Goal: Information Seeking & Learning: Check status

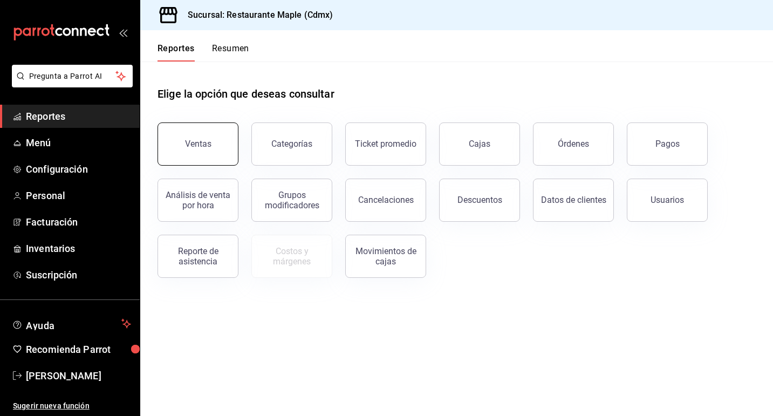
click at [209, 142] on div "Ventas" at bounding box center [198, 144] width 26 height 10
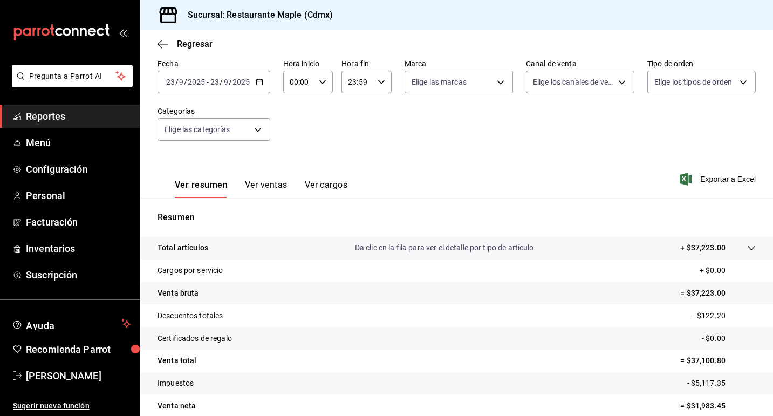
scroll to position [57, 0]
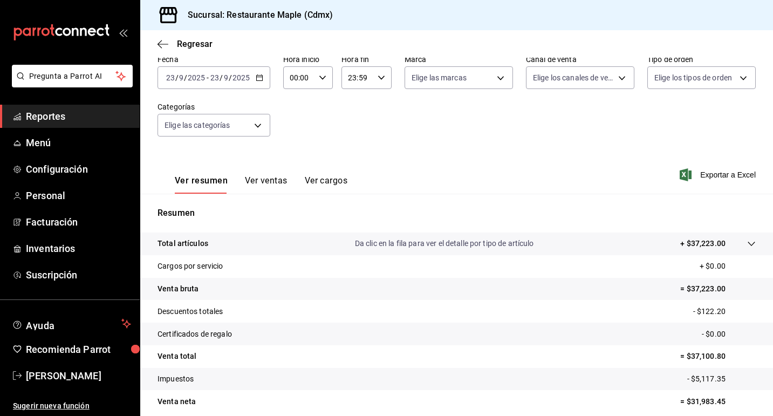
click at [270, 183] on button "Ver ventas" at bounding box center [266, 184] width 43 height 18
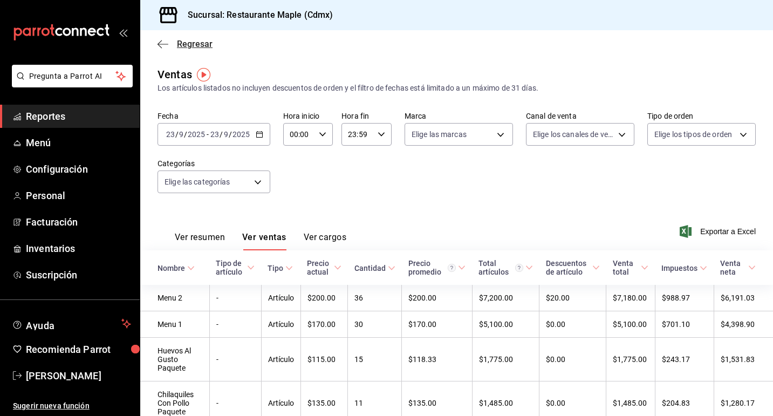
click at [177, 44] on span "Regresar" at bounding box center [195, 44] width 36 height 10
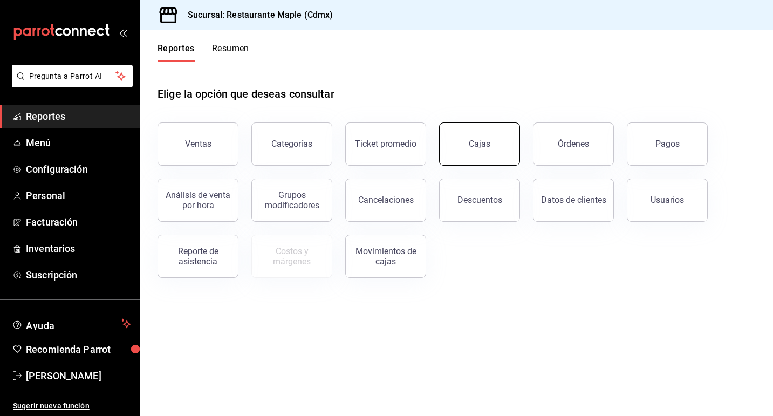
click at [465, 153] on link "Cajas" at bounding box center [479, 143] width 81 height 43
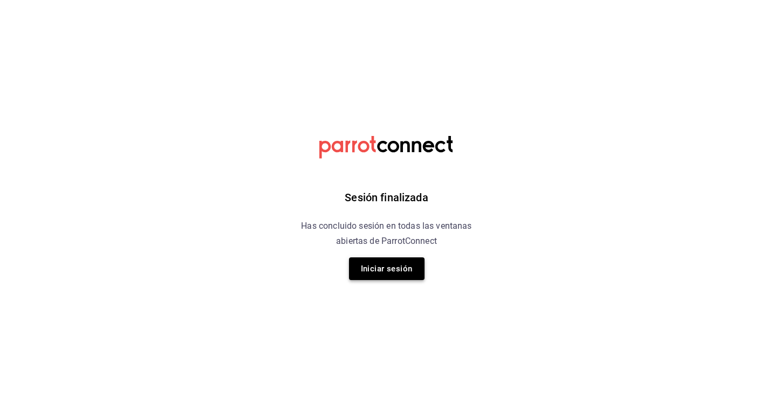
click at [368, 269] on button "Iniciar sesión" at bounding box center [387, 268] width 76 height 23
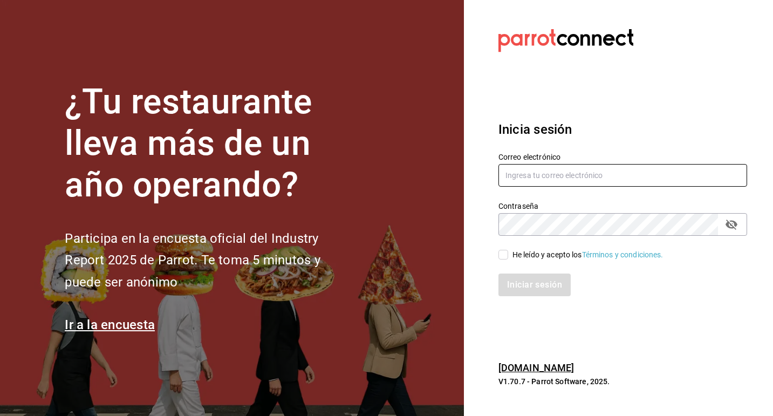
type input "mtzcia.rodrigo@gmail.com"
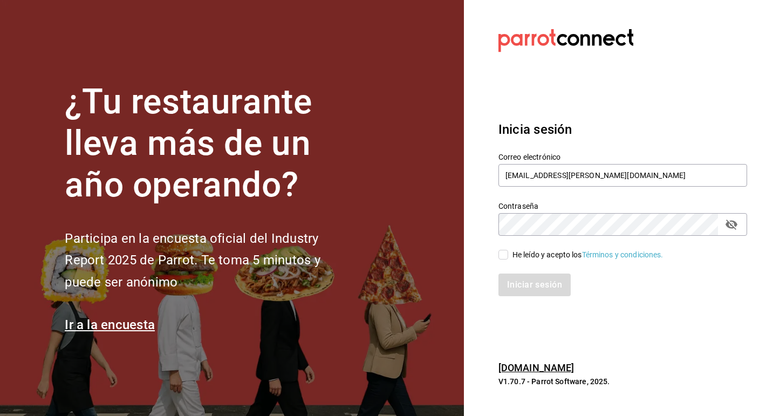
click at [503, 253] on input "He leído y acepto los Términos y condiciones." at bounding box center [503, 255] width 10 height 10
checkbox input "true"
click at [518, 282] on button "Iniciar sesión" at bounding box center [534, 285] width 73 height 23
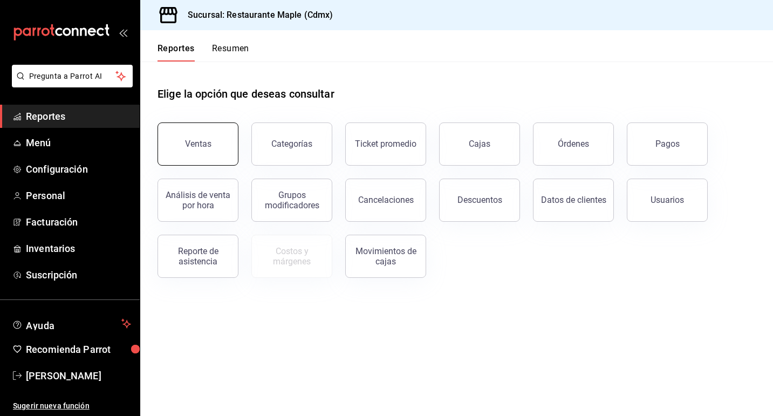
click at [209, 148] on div "Ventas" at bounding box center [198, 144] width 26 height 10
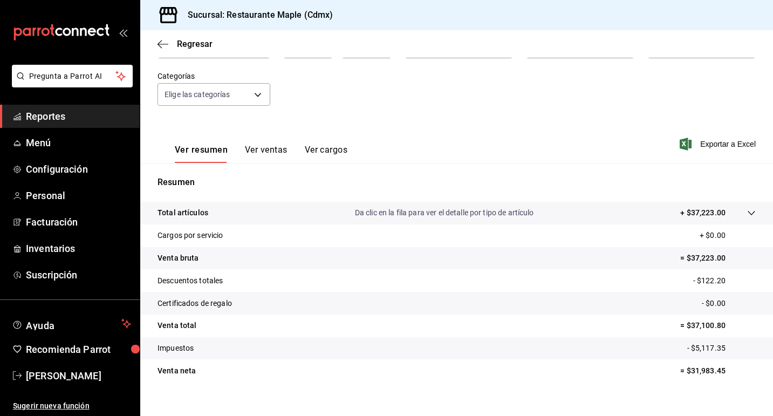
scroll to position [101, 0]
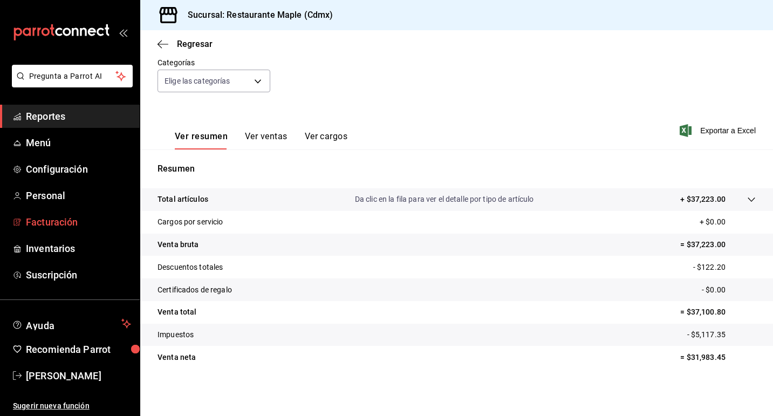
click at [84, 223] on span "Facturación" at bounding box center [78, 222] width 105 height 15
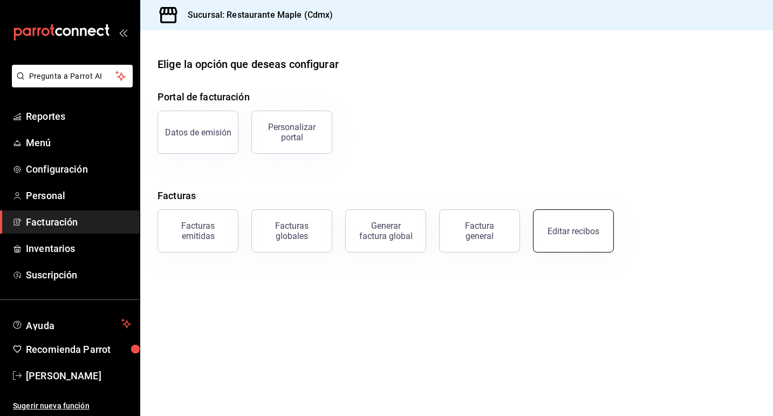
click at [552, 228] on div "Editar recibos" at bounding box center [574, 231] width 52 height 10
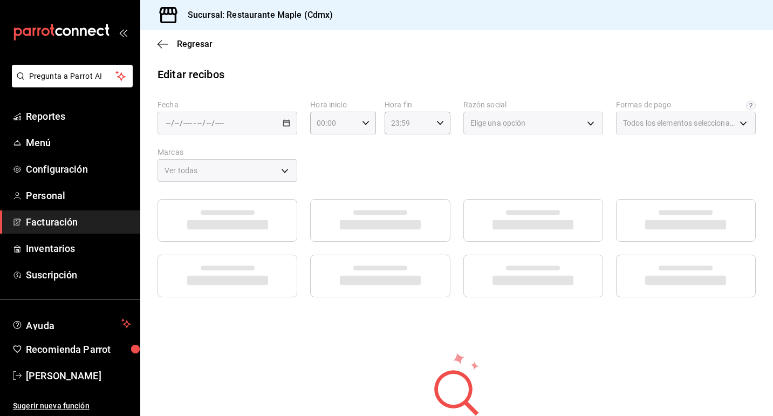
type input "1c0db33b-a268-48f2-8e75-1009b11b28a9"
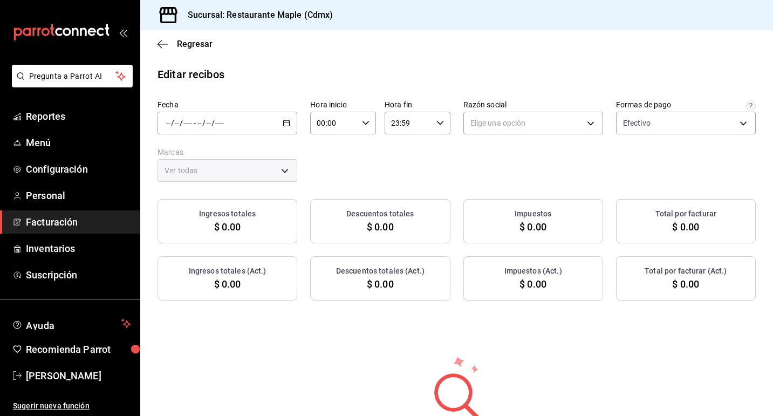
click at [289, 125] on icon "button" at bounding box center [287, 123] width 8 height 8
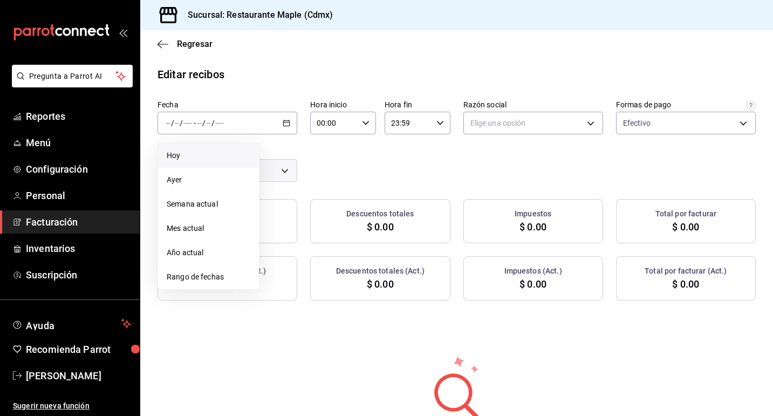
click at [222, 160] on span "Hoy" at bounding box center [209, 155] width 84 height 11
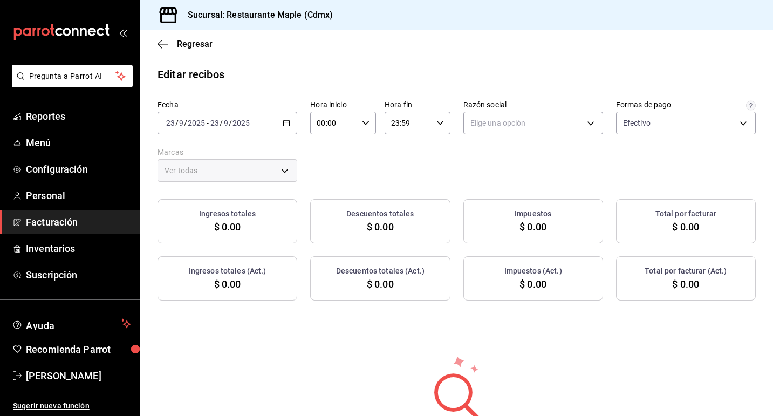
click at [285, 122] on \(Stroke\) "button" at bounding box center [287, 122] width 6 height 1
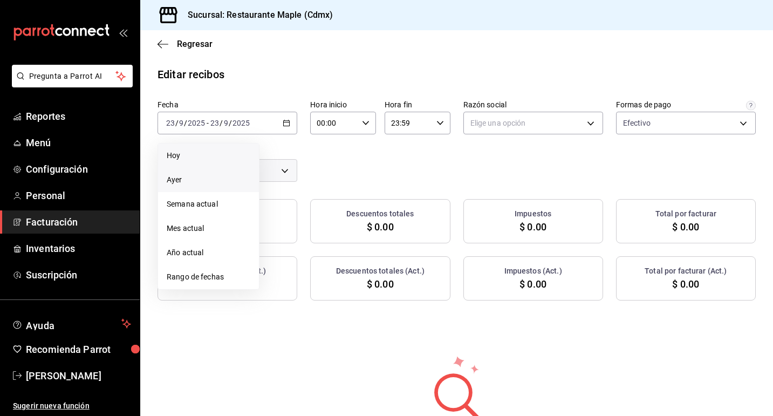
click at [235, 185] on span "Ayer" at bounding box center [209, 179] width 84 height 11
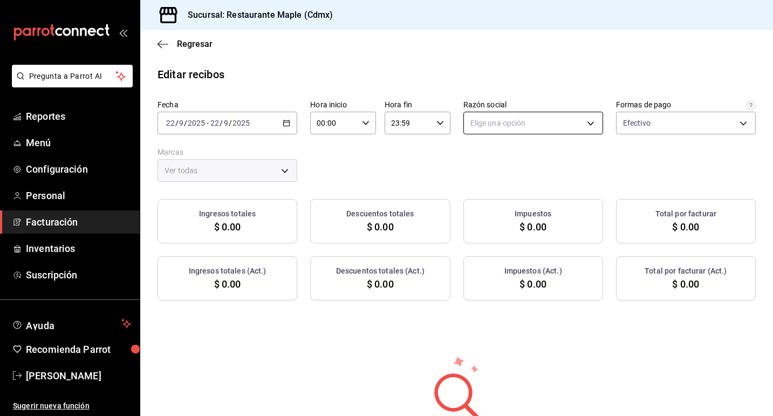
click at [504, 129] on body "Pregunta a Parrot AI Reportes Menú Configuración Personal Facturación Inventari…" at bounding box center [386, 208] width 773 height 416
click at [502, 180] on li "RESTAURANTE MAPLE" at bounding box center [533, 178] width 139 height 20
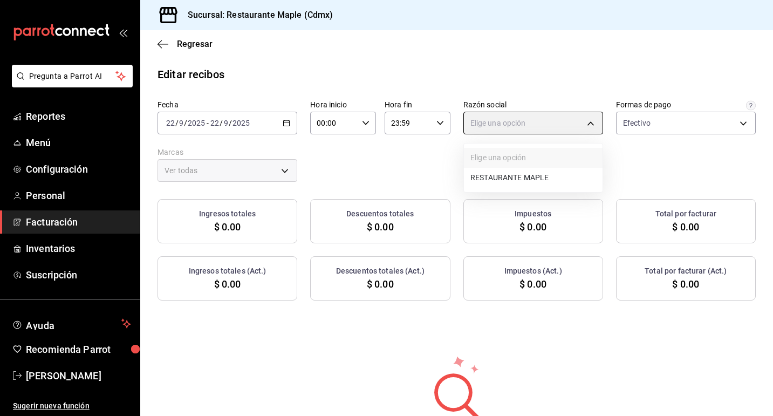
type input "9707b9c5-6b7d-4f6e-a4b1-93e597a3127c"
type input "9367c8d0-d5bf-442c-b6f8-a503c691c07e"
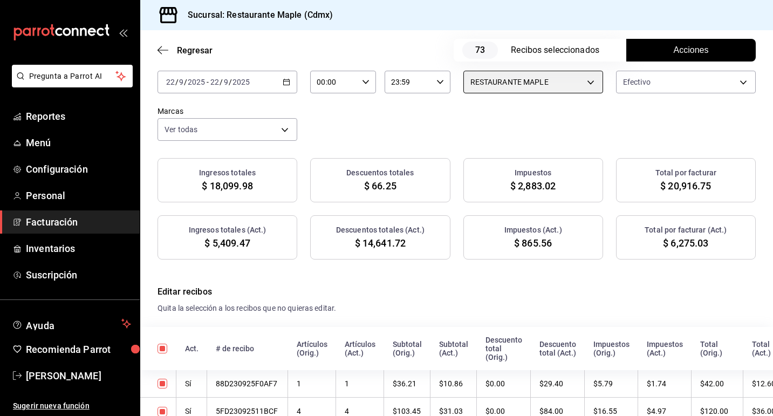
scroll to position [53, 0]
click at [191, 53] on span "Regresar" at bounding box center [195, 50] width 36 height 10
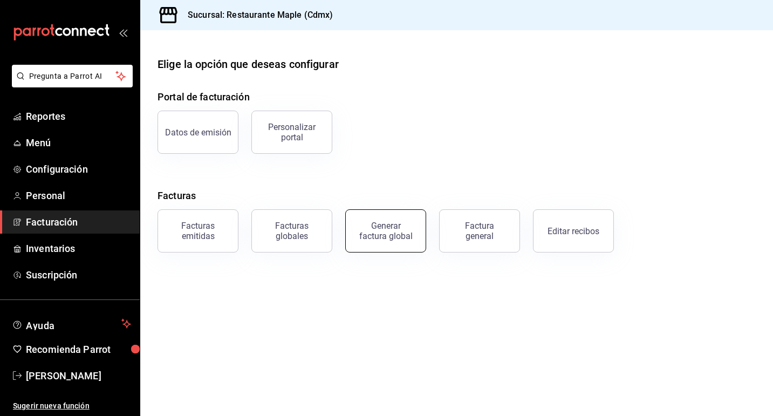
click at [392, 231] on div "Generar factura global" at bounding box center [386, 231] width 54 height 21
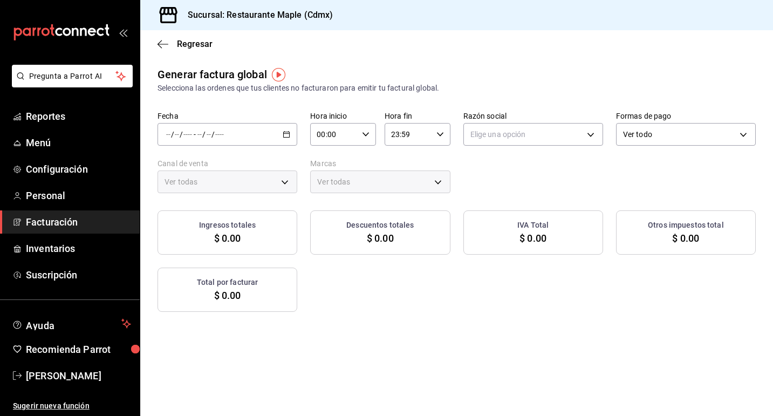
type input "PARROT,UBER_EATS,RAPPI,DIDI_FOOD,ONLINE"
click at [289, 129] on div "/ / - / /" at bounding box center [228, 134] width 140 height 23
click at [200, 159] on li "Rango de fechas" at bounding box center [208, 167] width 101 height 24
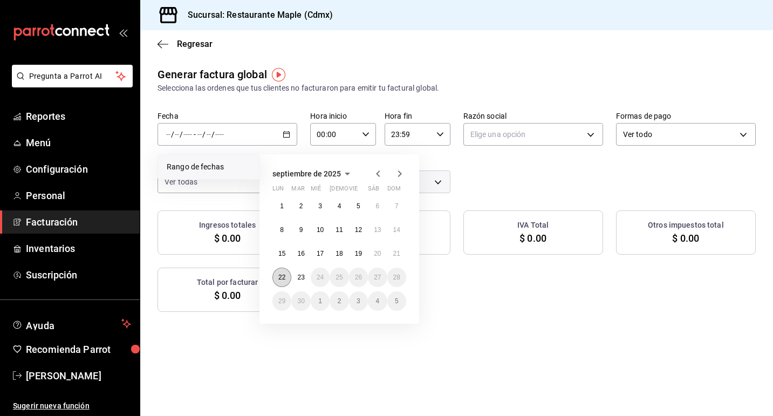
click at [283, 270] on button "22" at bounding box center [281, 277] width 19 height 19
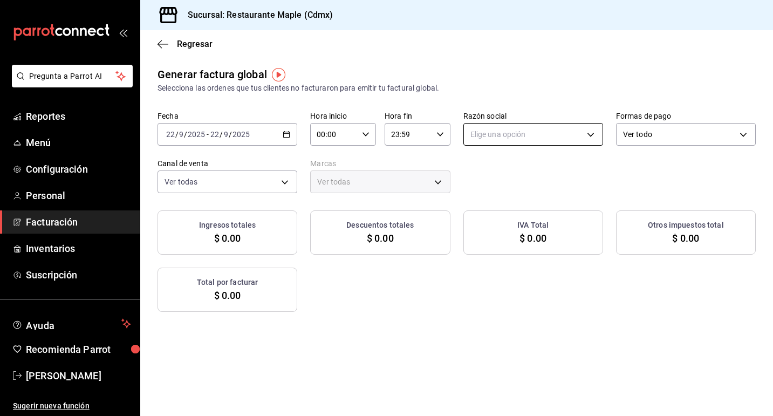
click at [488, 133] on body "Pregunta a Parrot AI Reportes Menú Configuración Personal Facturación Inventari…" at bounding box center [386, 208] width 773 height 416
click at [496, 188] on li "RESTAURANTE MAPLE" at bounding box center [533, 189] width 139 height 20
type input "9707b9c5-6b7d-4f6e-a4b1-93e597a3127c"
type input "9367c8d0-d5bf-442c-b6f8-a503c691c07e"
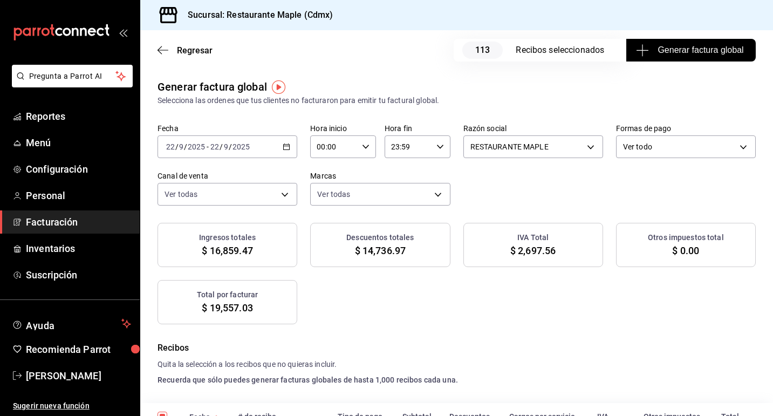
click at [82, 223] on span "Facturación" at bounding box center [78, 222] width 105 height 15
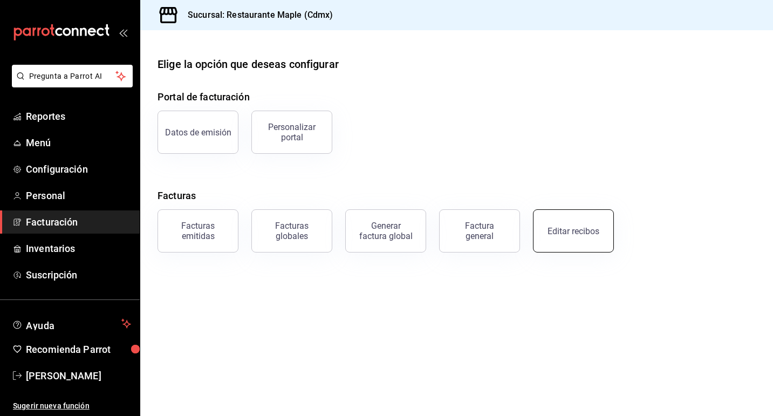
click at [545, 234] on button "Editar recibos" at bounding box center [573, 230] width 81 height 43
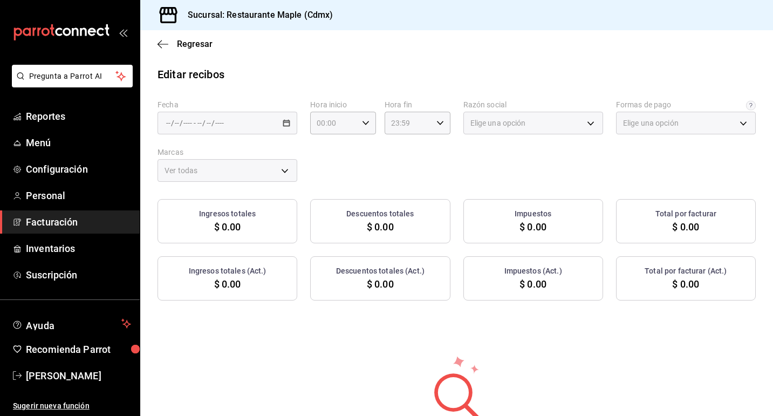
type input "1c0db33b-a268-48f2-8e75-1009b11b28a9"
click at [282, 120] on div "/ / - / /" at bounding box center [228, 123] width 140 height 23
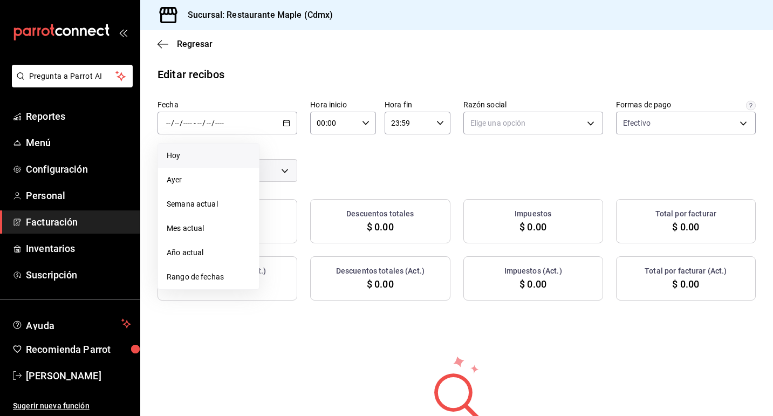
click at [221, 159] on span "Hoy" at bounding box center [209, 155] width 84 height 11
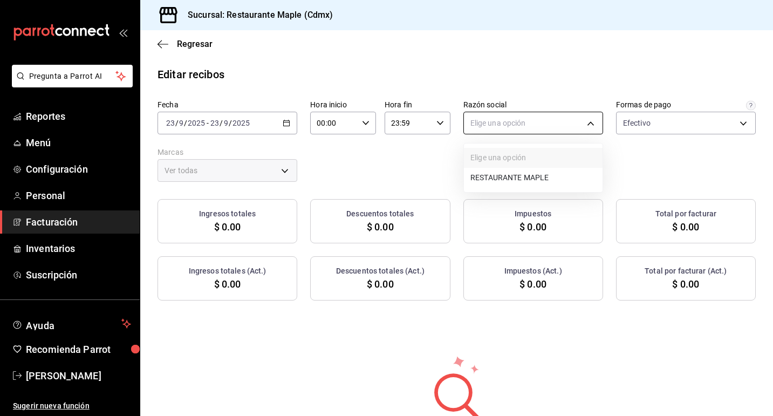
click at [479, 115] on body "Pregunta a Parrot AI Reportes Menú Configuración Personal Facturación Inventari…" at bounding box center [386, 208] width 773 height 416
click at [489, 181] on li "RESTAURANTE MAPLE" at bounding box center [533, 178] width 139 height 20
type input "9707b9c5-6b7d-4f6e-a4b1-93e597a3127c"
type input "9367c8d0-d5bf-442c-b6f8-a503c691c07e"
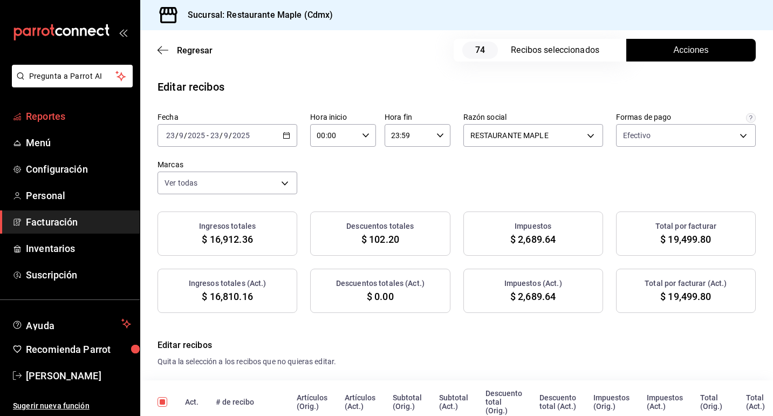
click at [71, 113] on span "Reportes" at bounding box center [78, 116] width 105 height 15
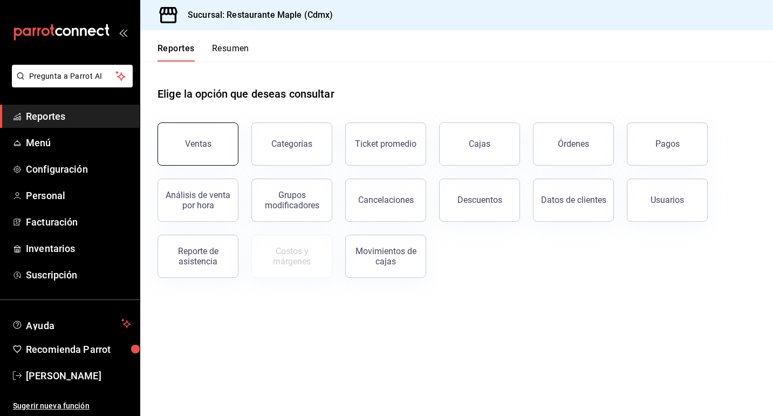
click at [209, 156] on button "Ventas" at bounding box center [198, 143] width 81 height 43
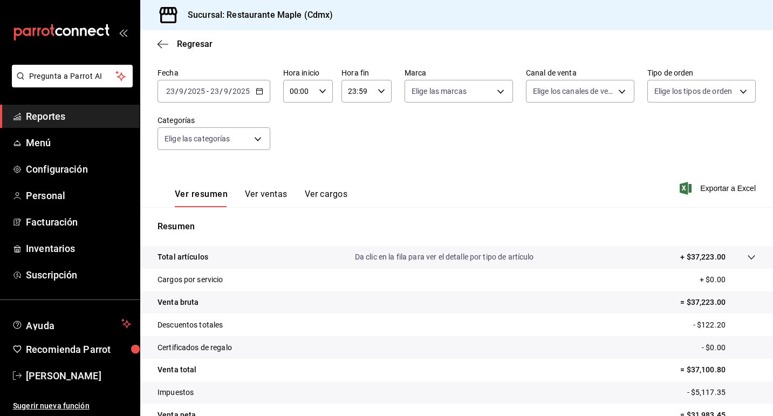
scroll to position [101, 0]
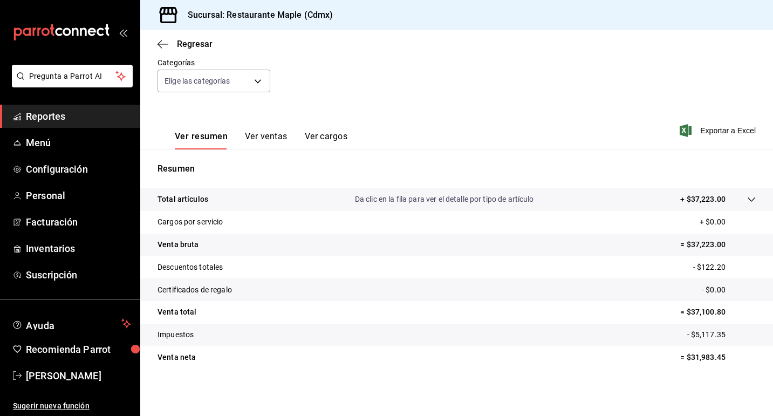
click at [267, 140] on button "Ver ventas" at bounding box center [266, 140] width 43 height 18
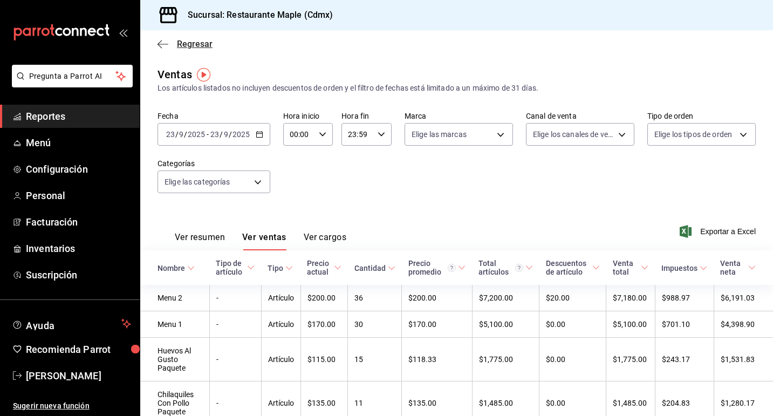
click at [190, 45] on span "Regresar" at bounding box center [195, 44] width 36 height 10
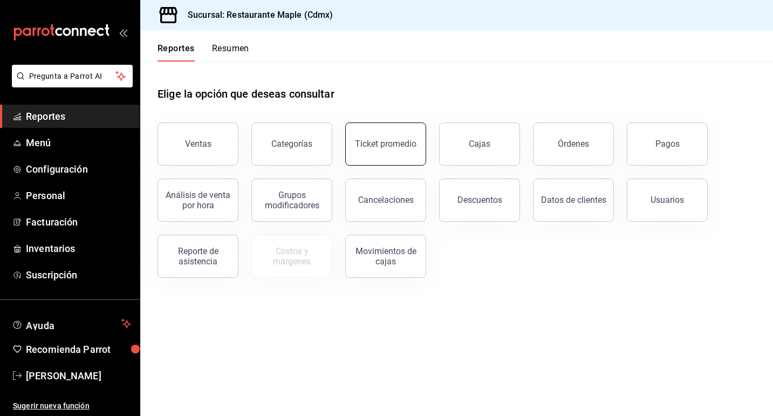
click at [375, 152] on button "Ticket promedio" at bounding box center [385, 143] width 81 height 43
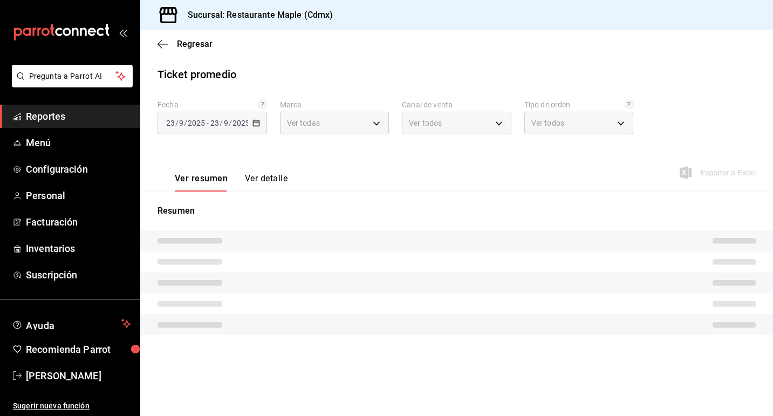
type input "9367c8d0-d5bf-442c-b6f8-a503c691c07e"
type input "PARROT,UBER_EATS,RAPPI,DIDI_FOOD,ONLINE"
type input "c2874926-3b02-42ce-9bc0-1c9d715f8c3e,1f854feb-a714-4e01-9480-9adb12524e61,bad30…"
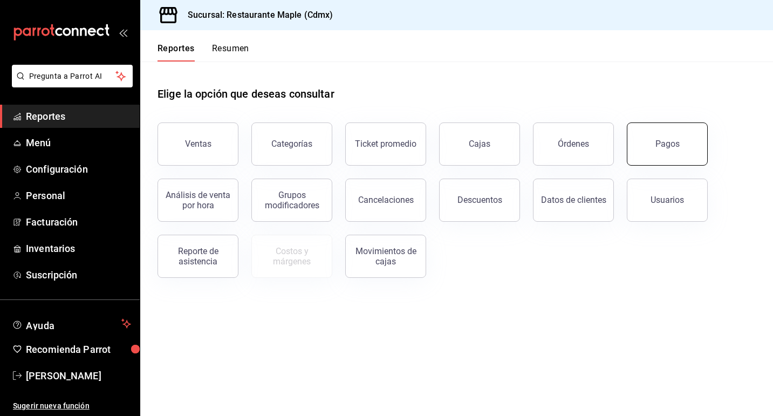
click at [661, 151] on button "Pagos" at bounding box center [667, 143] width 81 height 43
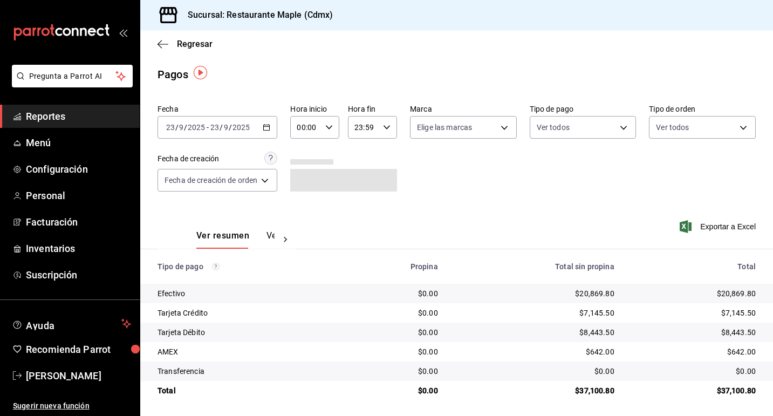
scroll to position [2, 0]
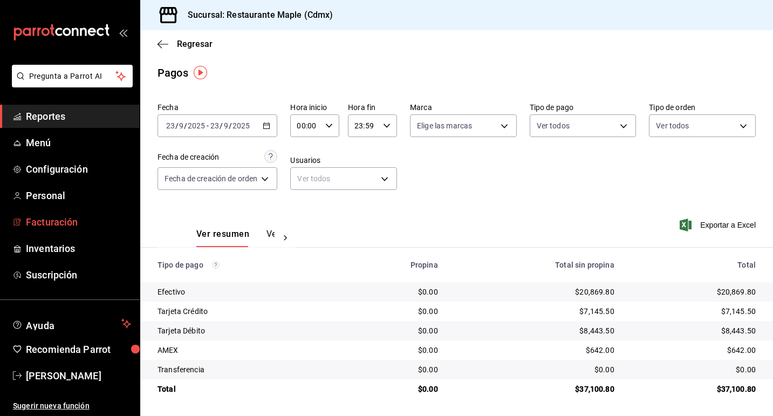
click at [62, 220] on span "Facturación" at bounding box center [78, 222] width 105 height 15
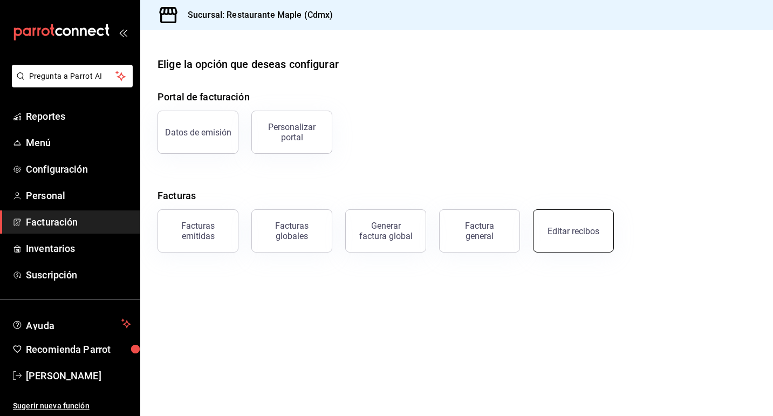
click at [557, 222] on button "Editar recibos" at bounding box center [573, 230] width 81 height 43
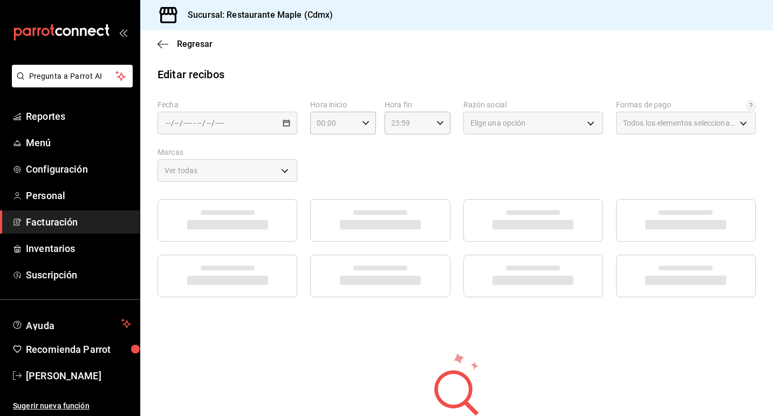
type input "1c0db33b-a268-48f2-8e75-1009b11b28a9"
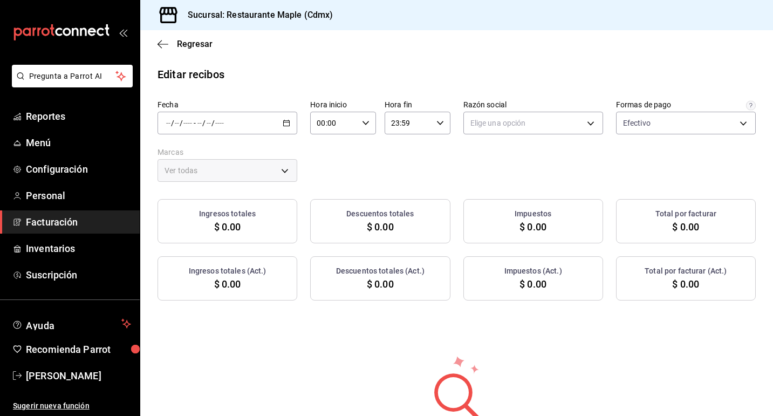
click at [282, 125] on div "/ / - / /" at bounding box center [228, 123] width 140 height 23
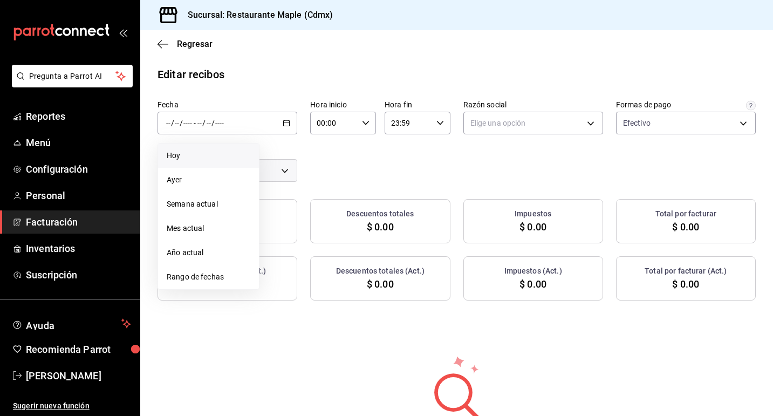
click at [209, 162] on li "Hoy" at bounding box center [208, 156] width 101 height 24
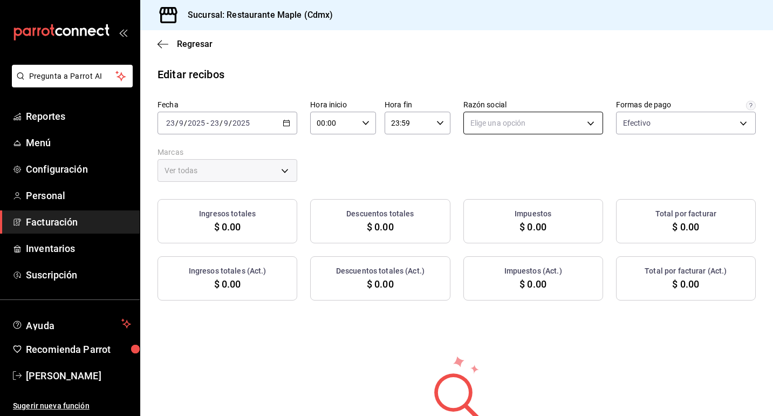
click at [495, 129] on body "Pregunta a Parrot AI Reportes Menú Configuración Personal Facturación Inventari…" at bounding box center [386, 208] width 773 height 416
click at [507, 174] on li "RESTAURANTE MAPLE" at bounding box center [533, 178] width 139 height 20
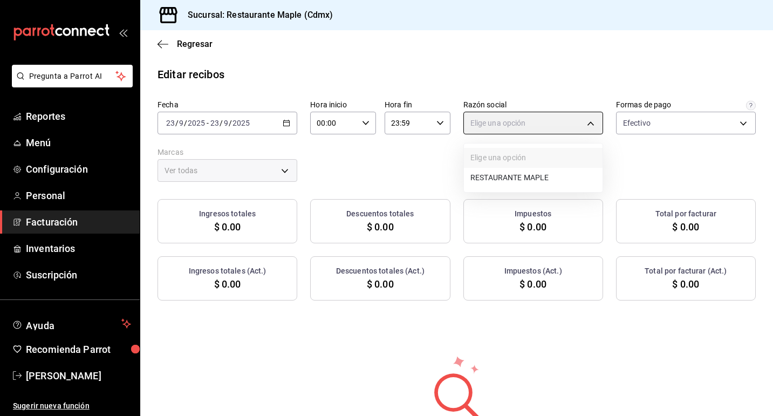
type input "9707b9c5-6b7d-4f6e-a4b1-93e597a3127c"
type input "9367c8d0-d5bf-442c-b6f8-a503c691c07e"
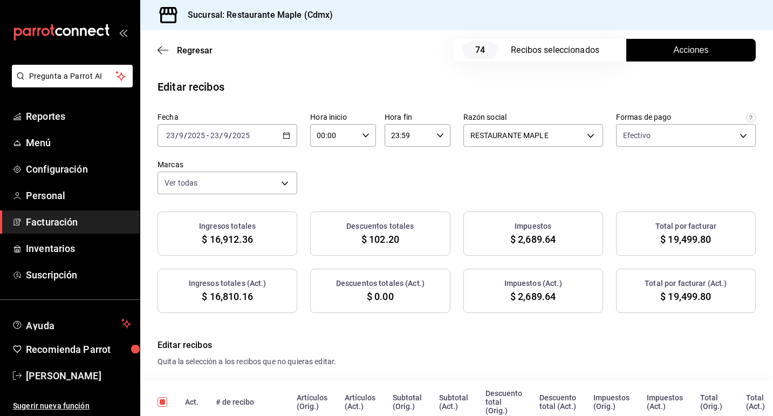
click at [671, 53] on button "Acciones" at bounding box center [690, 50] width 129 height 23
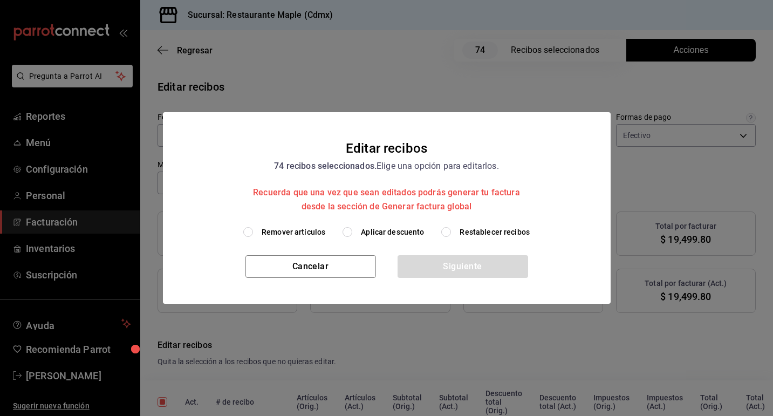
click at [350, 228] on input "Aplicar descuento" at bounding box center [348, 232] width 10 height 10
radio input "true"
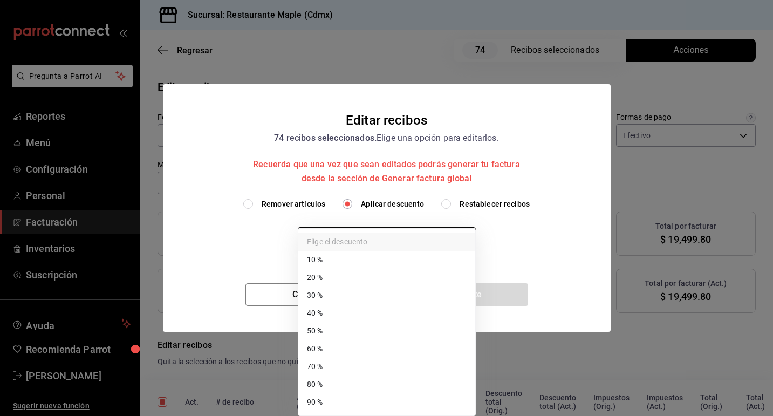
click at [409, 240] on body "Pregunta a Parrot AI Reportes Menú Configuración Personal Facturación Inventari…" at bounding box center [386, 208] width 773 height 416
click at [376, 365] on li "70 %" at bounding box center [386, 367] width 177 height 18
type input "70"
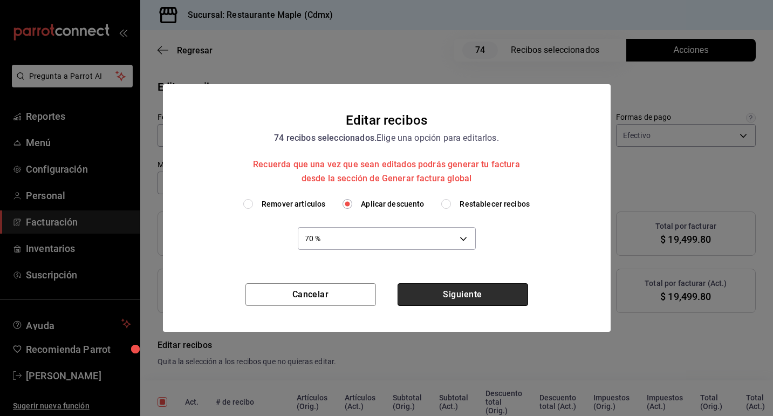
click at [477, 299] on button "Siguiente" at bounding box center [463, 294] width 131 height 23
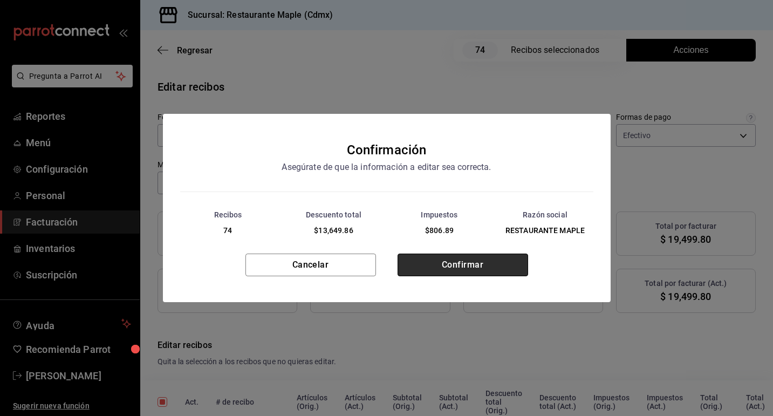
click at [452, 261] on button "Confirmar" at bounding box center [463, 265] width 131 height 23
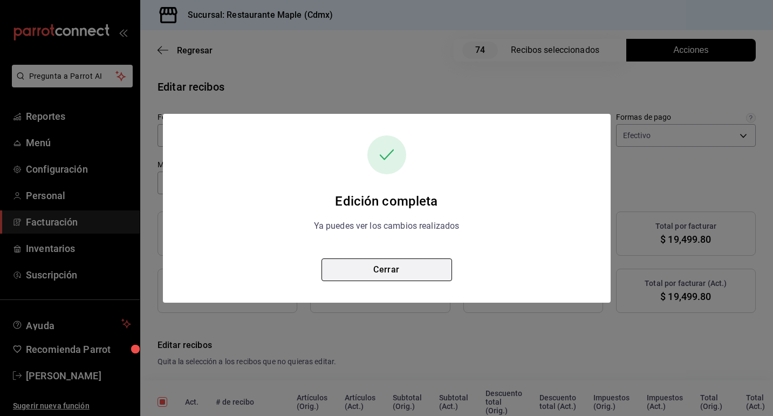
click at [394, 269] on button "Cerrar" at bounding box center [387, 269] width 131 height 23
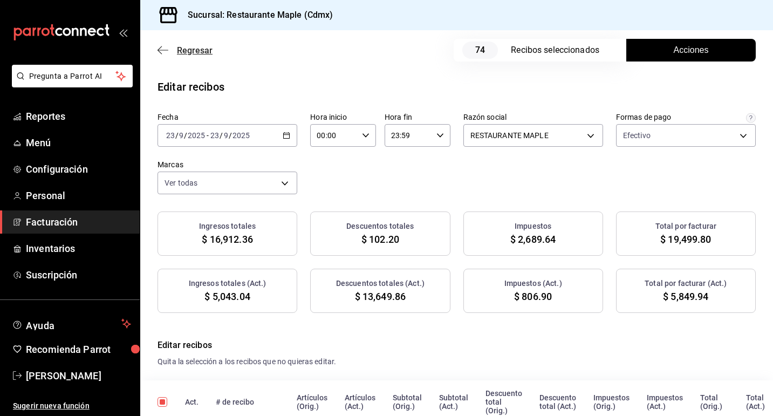
click at [179, 51] on span "Regresar" at bounding box center [195, 50] width 36 height 10
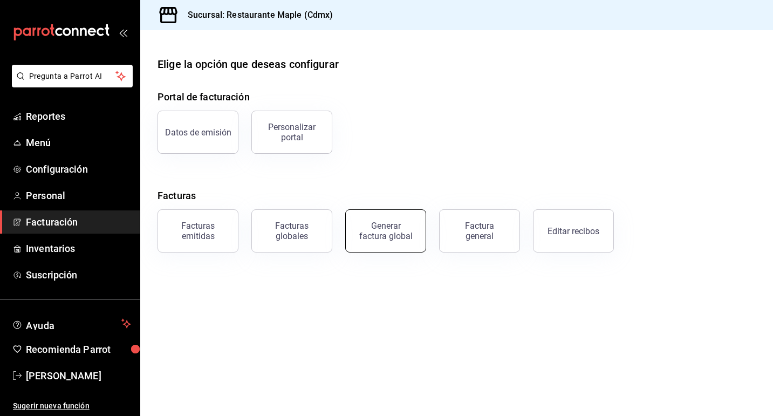
click at [370, 233] on div "Generar factura global" at bounding box center [386, 231] width 54 height 21
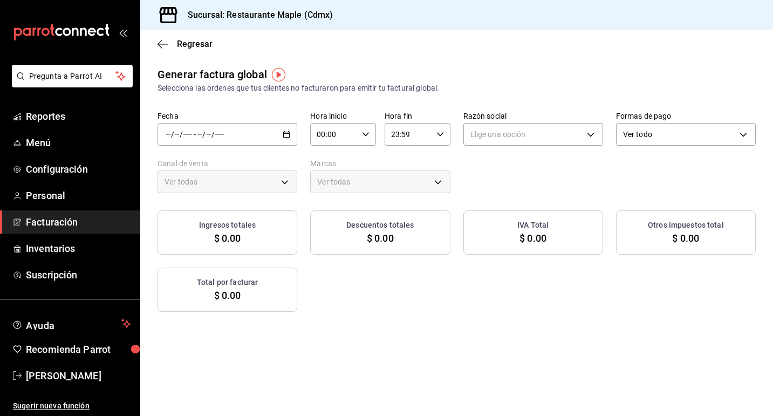
type input "PARROT,UBER_EATS,RAPPI,DIDI_FOOD,ONLINE"
click at [286, 139] on div "/ / - / /" at bounding box center [228, 134] width 140 height 23
click at [229, 160] on li "Rango de fechas" at bounding box center [208, 167] width 101 height 24
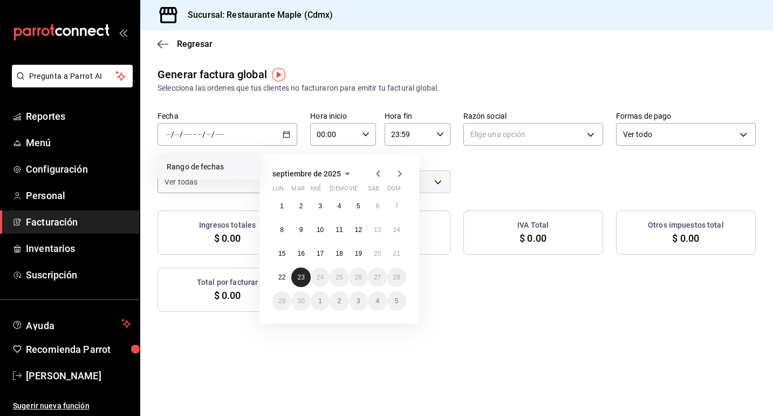
click at [304, 276] on abbr "23" at bounding box center [300, 278] width 7 height 8
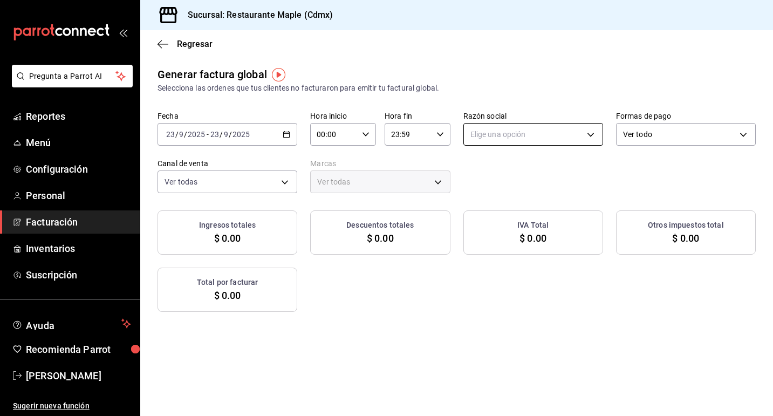
click at [503, 138] on body "Pregunta a Parrot AI Reportes Menú Configuración Personal Facturación Inventari…" at bounding box center [386, 208] width 773 height 416
click at [505, 192] on li "RESTAURANTE MAPLE" at bounding box center [533, 189] width 139 height 20
type input "9707b9c5-6b7d-4f6e-a4b1-93e597a3127c"
type input "9367c8d0-d5bf-442c-b6f8-a503c691c07e"
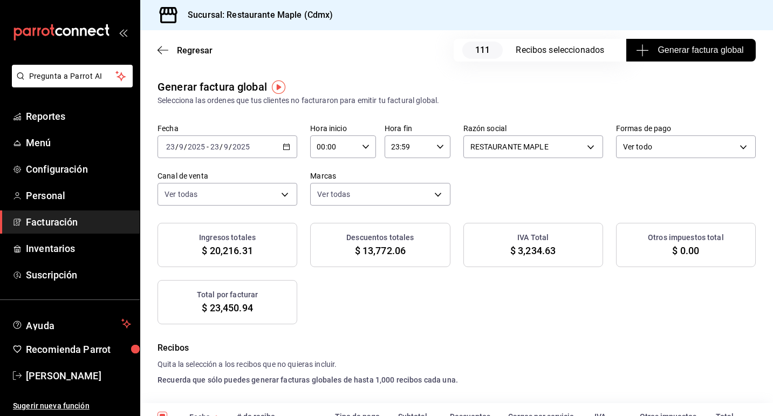
click at [289, 151] on div "[DATE] [DATE] - [DATE] [DATE]" at bounding box center [228, 146] width 140 height 23
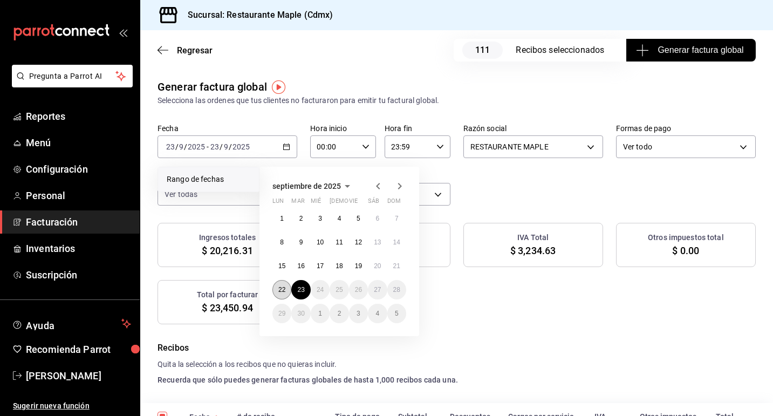
click at [285, 283] on button "22" at bounding box center [281, 289] width 19 height 19
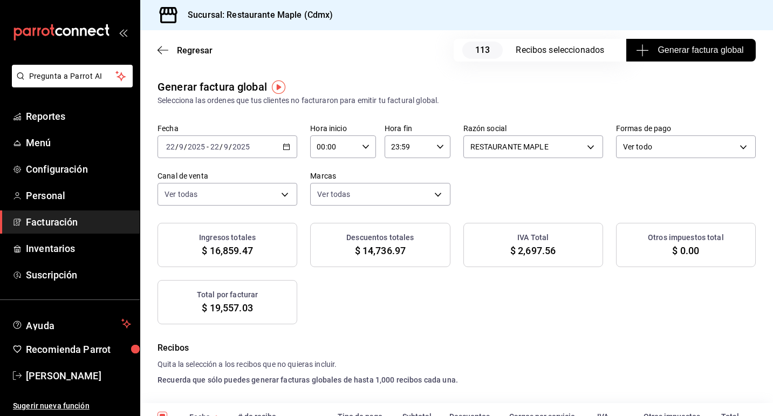
click at [279, 144] on div "[DATE] [DATE] - [DATE] [DATE]" at bounding box center [228, 146] width 140 height 23
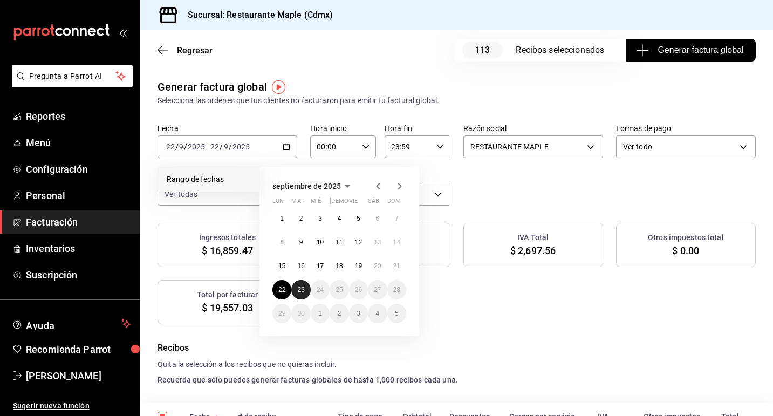
click at [299, 290] on abbr "23" at bounding box center [300, 290] width 7 height 8
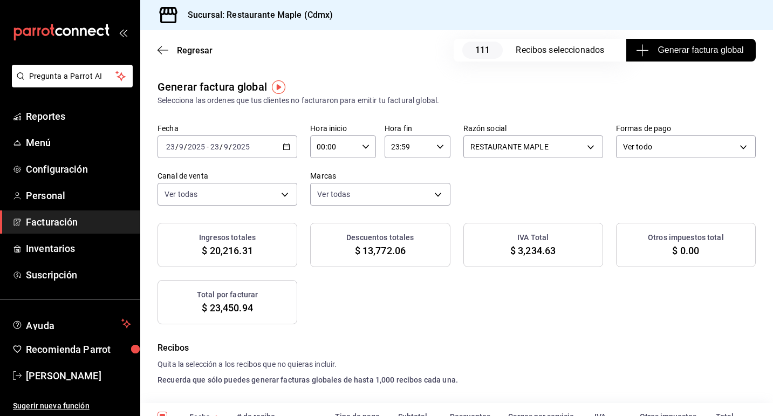
click at [286, 148] on icon "button" at bounding box center [287, 147] width 8 height 8
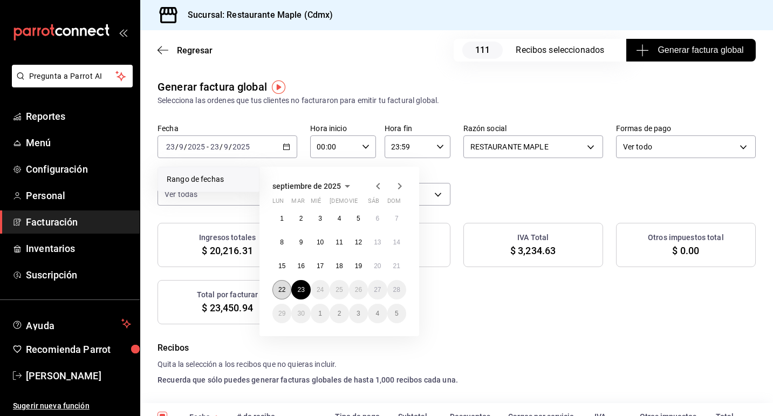
click at [283, 290] on abbr "22" at bounding box center [281, 290] width 7 height 8
click at [293, 289] on button "23" at bounding box center [300, 289] width 19 height 19
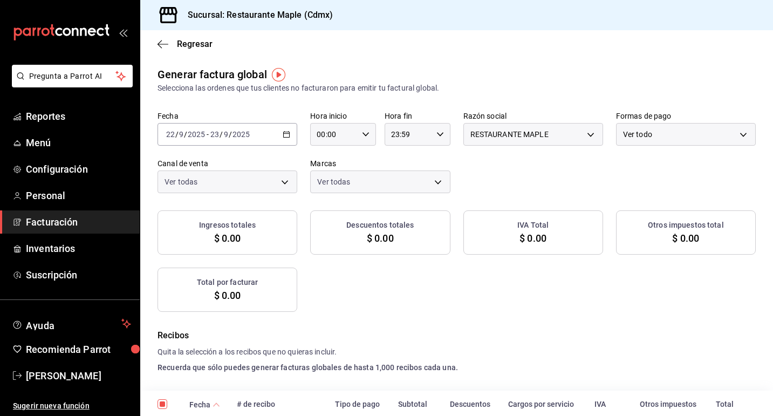
checkbox input "true"
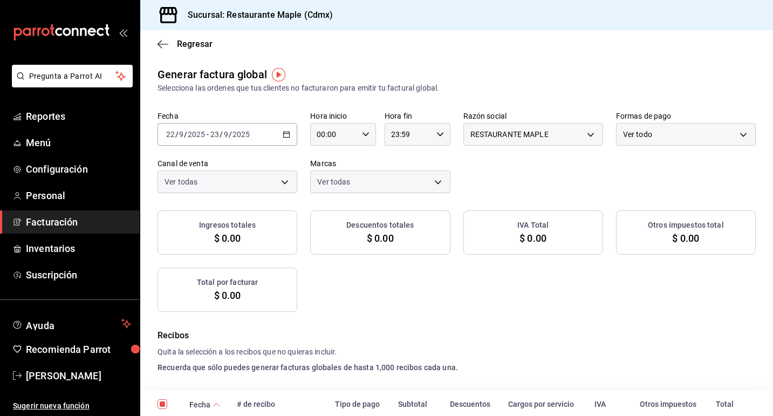
checkbox input "true"
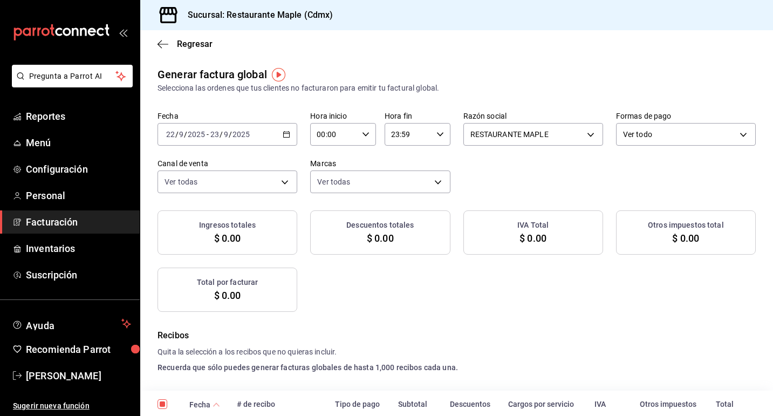
checkbox input "true"
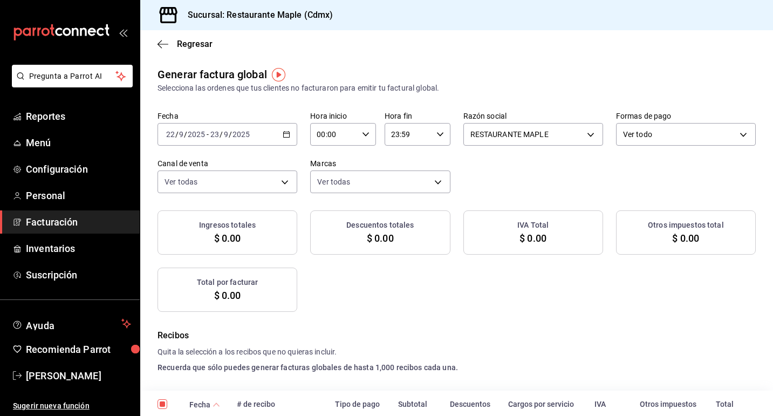
checkbox input "true"
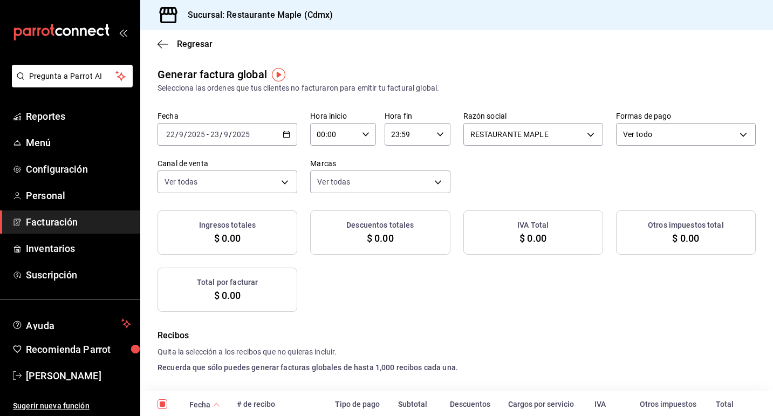
checkbox input "true"
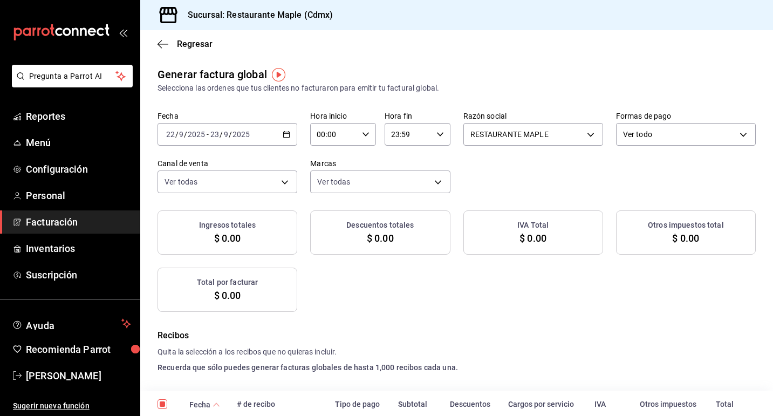
checkbox input "true"
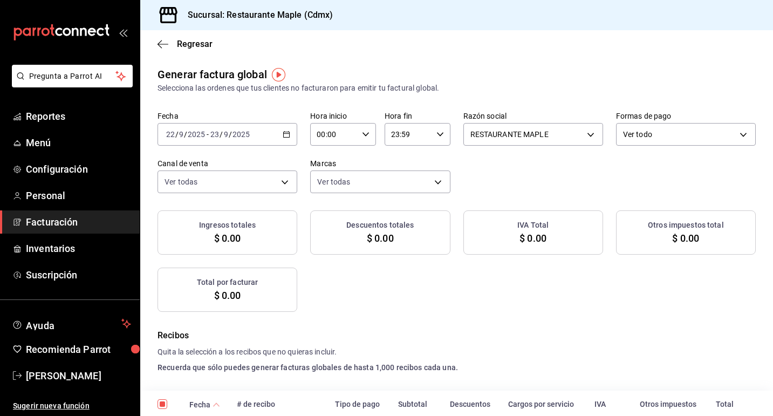
checkbox input "true"
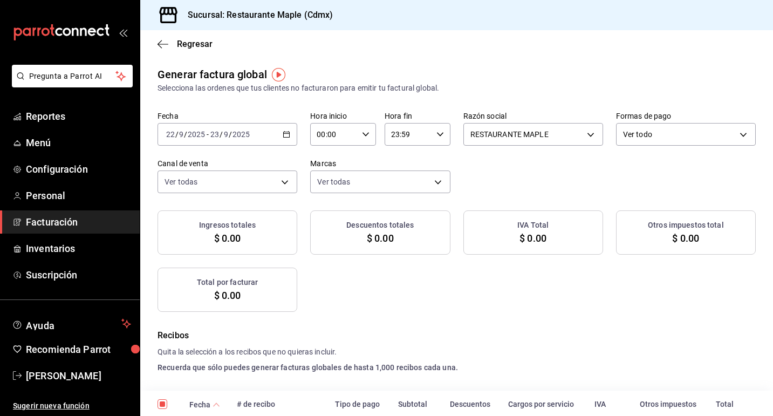
checkbox input "true"
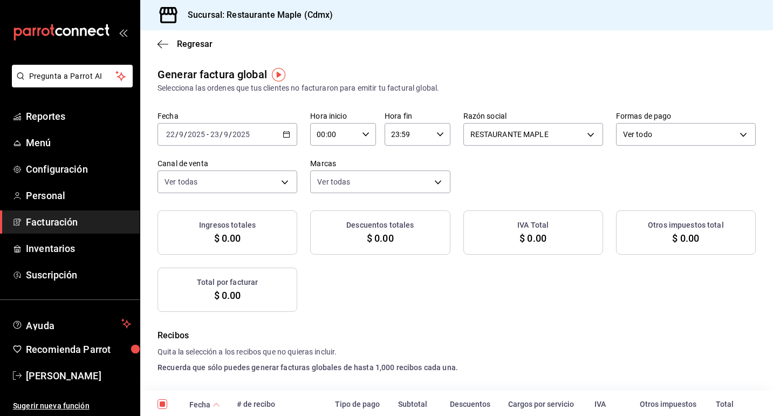
checkbox input "true"
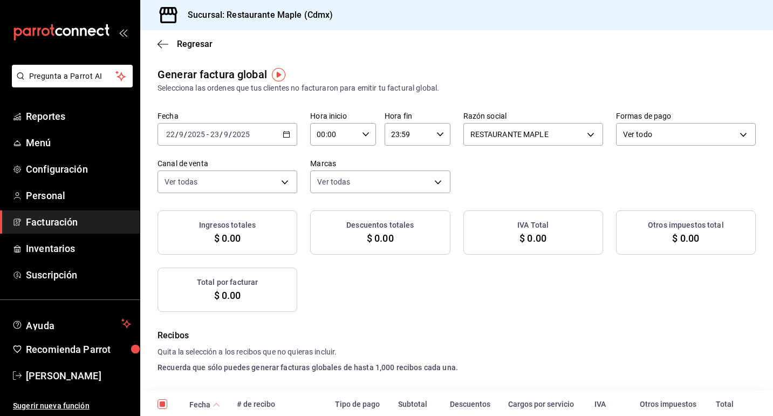
checkbox input "true"
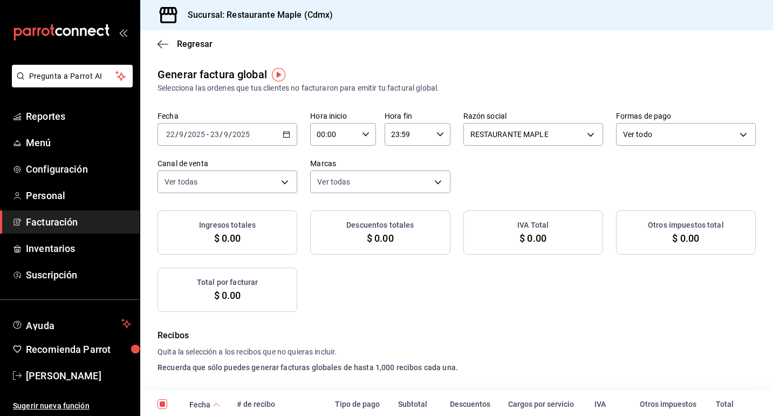
checkbox input "true"
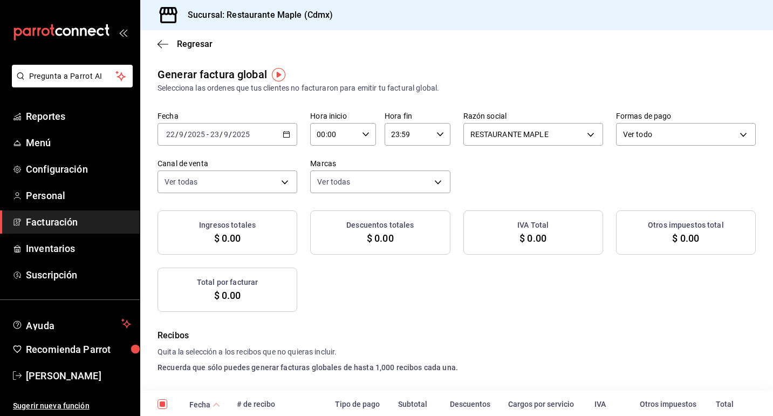
checkbox input "true"
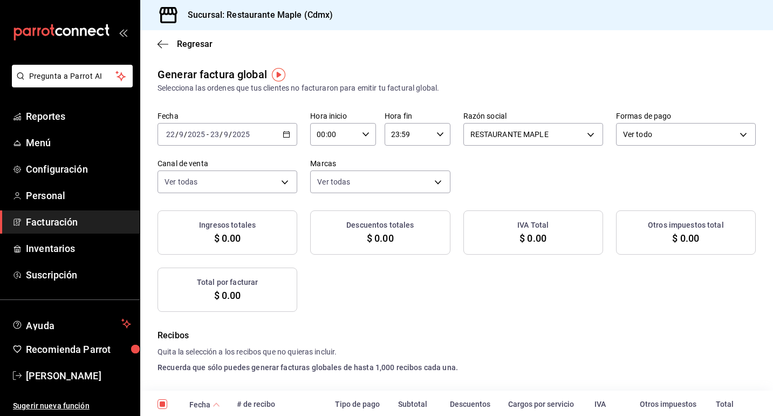
checkbox input "true"
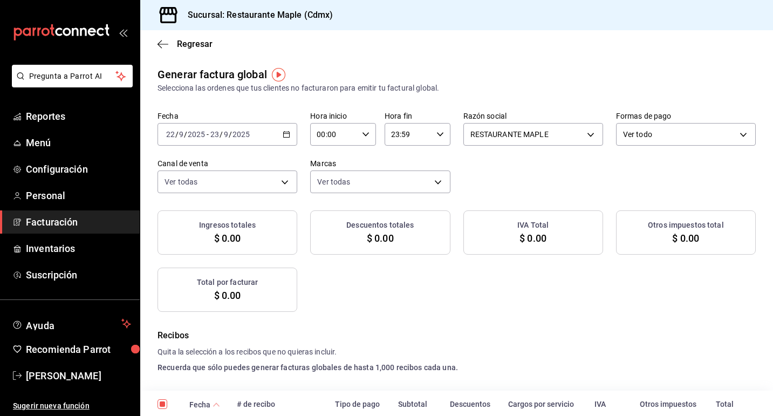
checkbox input "true"
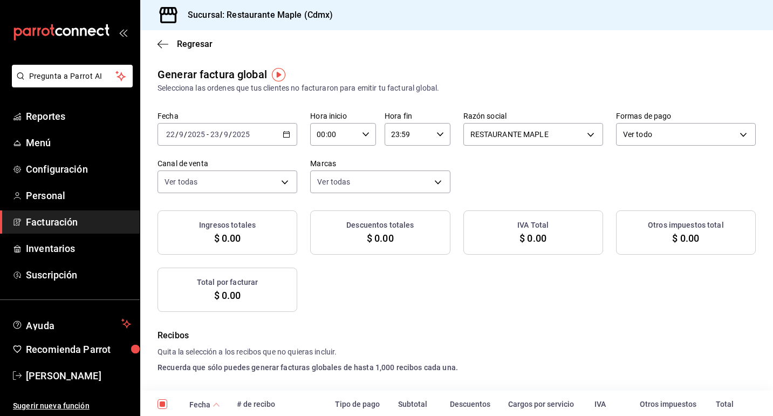
checkbox input "true"
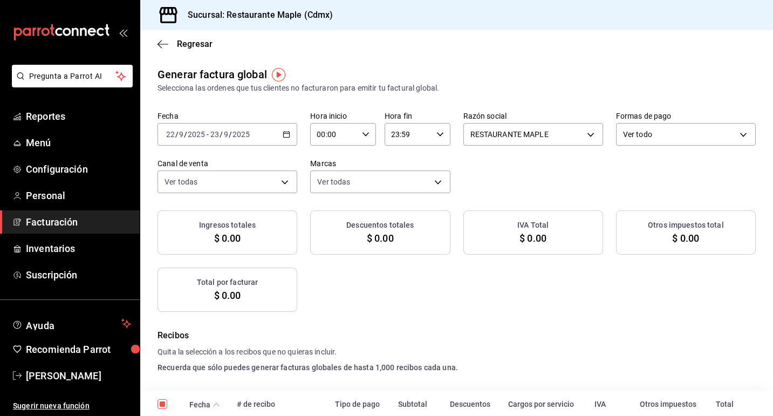
checkbox input "true"
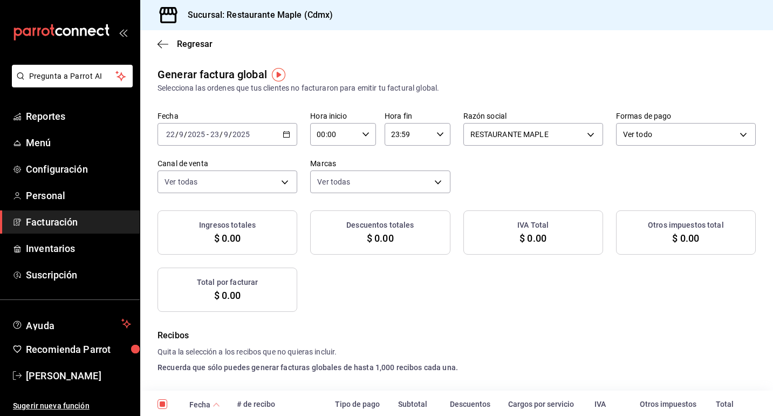
checkbox input "true"
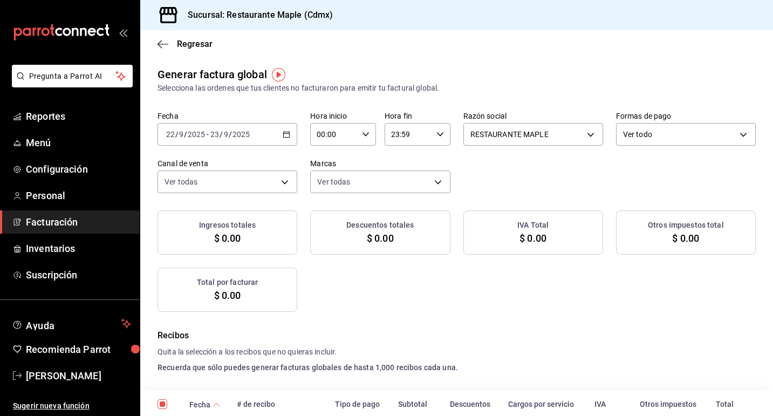
checkbox input "true"
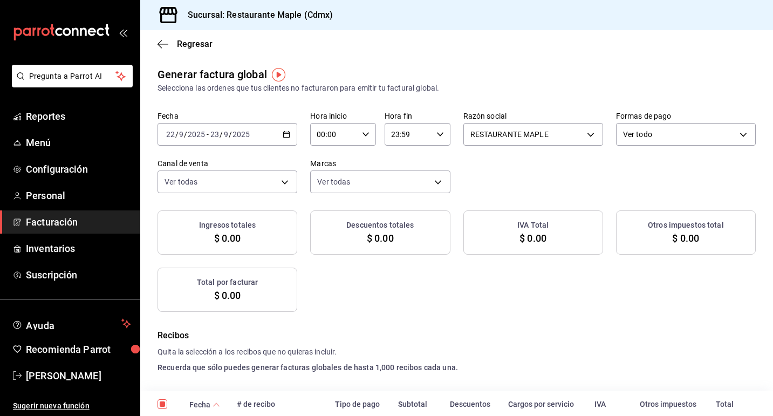
checkbox input "true"
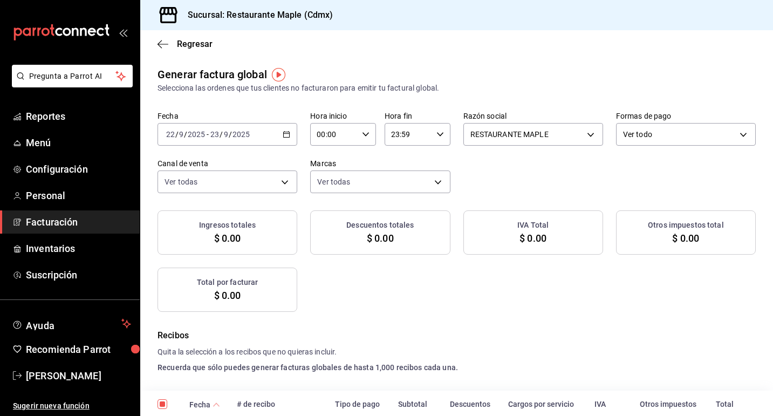
checkbox input "true"
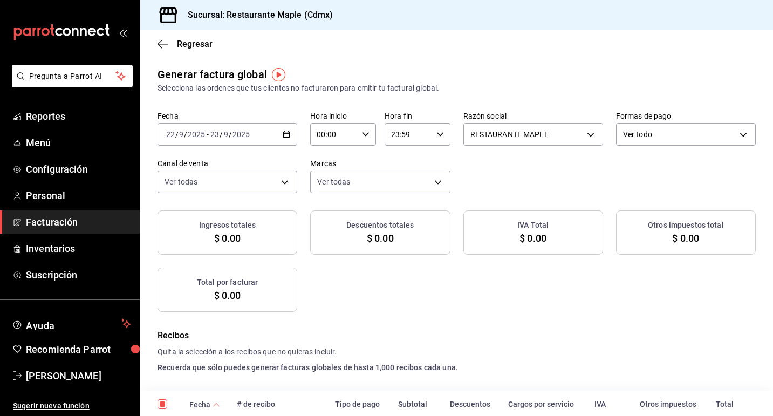
checkbox input "true"
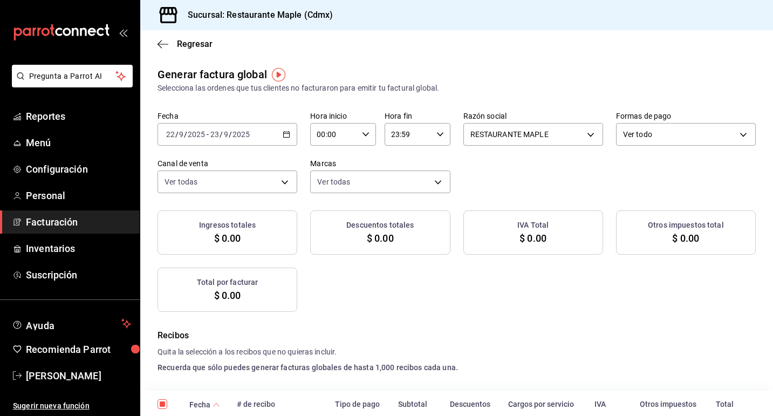
checkbox input "true"
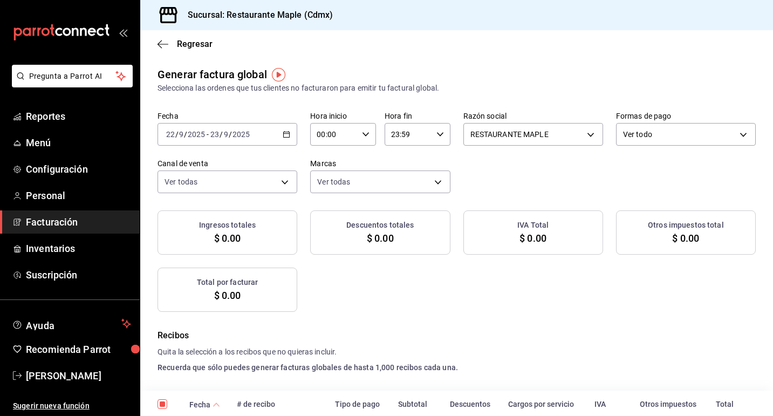
checkbox input "true"
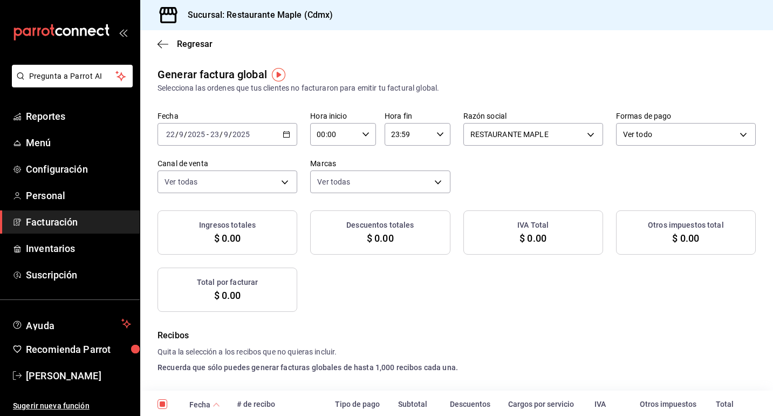
checkbox input "true"
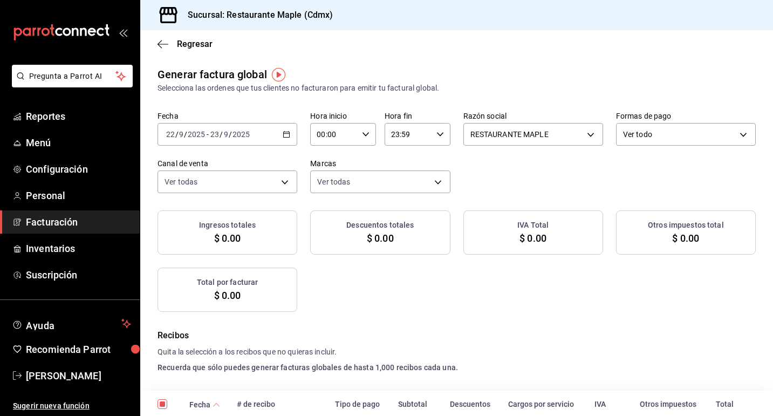
checkbox input "true"
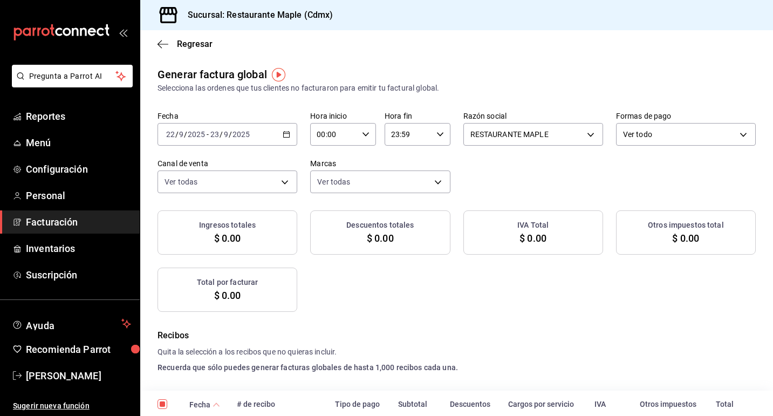
checkbox input "true"
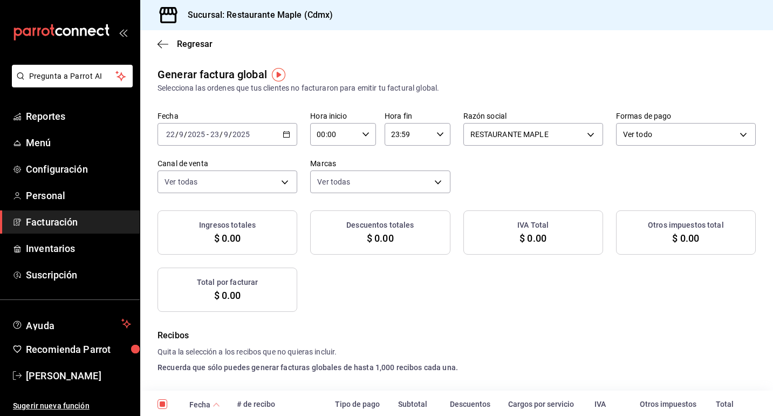
checkbox input "true"
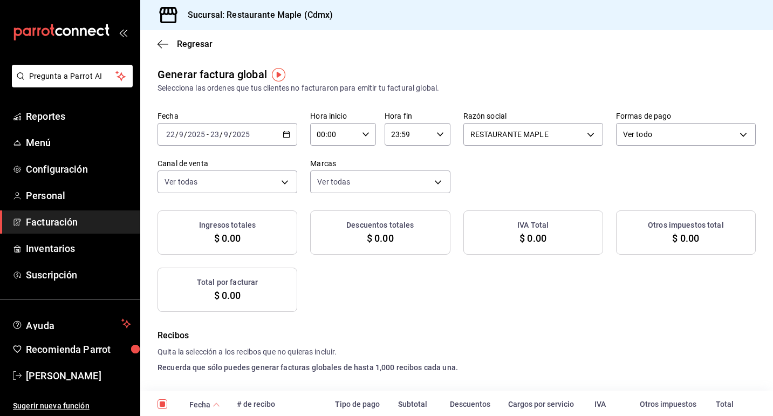
checkbox input "true"
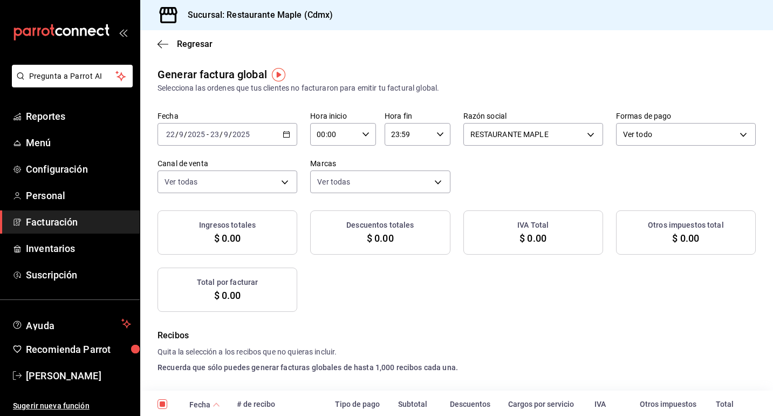
checkbox input "true"
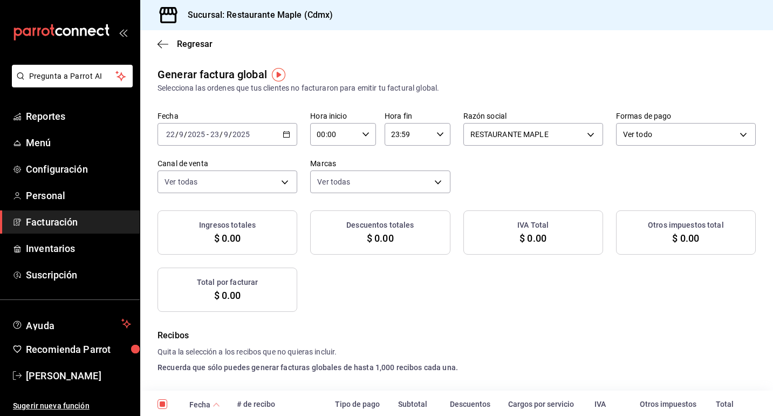
checkbox input "true"
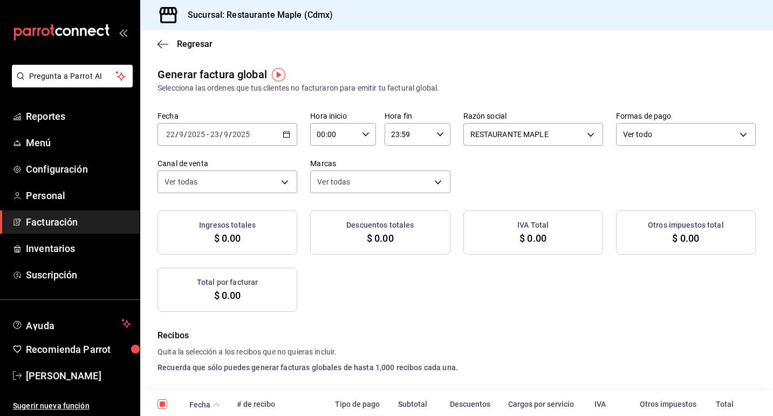
checkbox input "true"
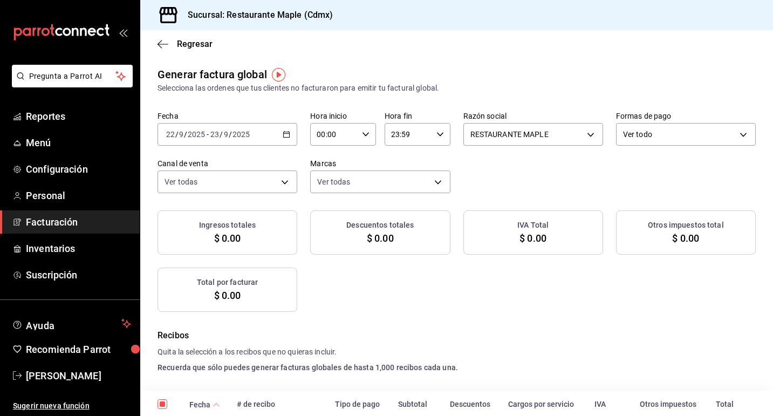
checkbox input "true"
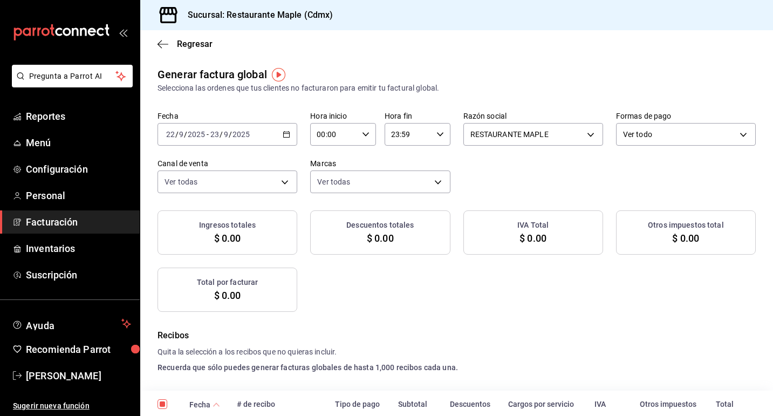
checkbox input "true"
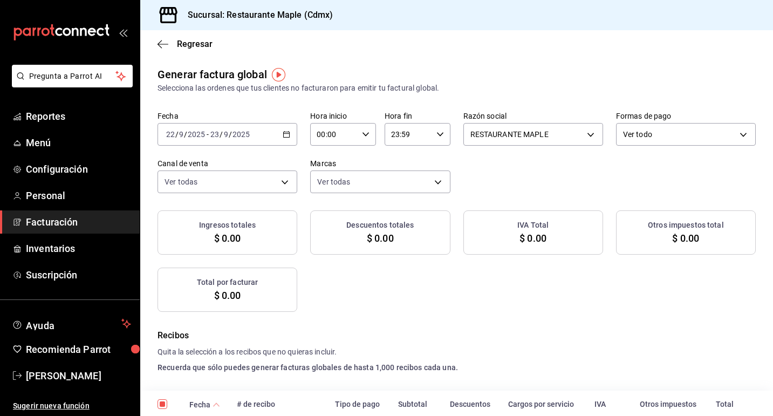
checkbox input "true"
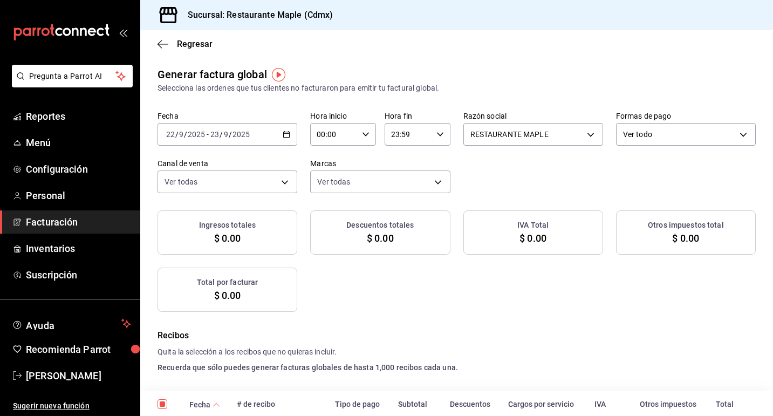
checkbox input "true"
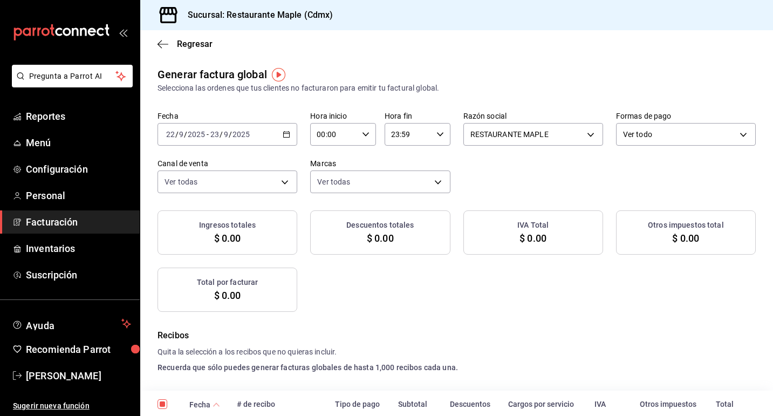
checkbox input "true"
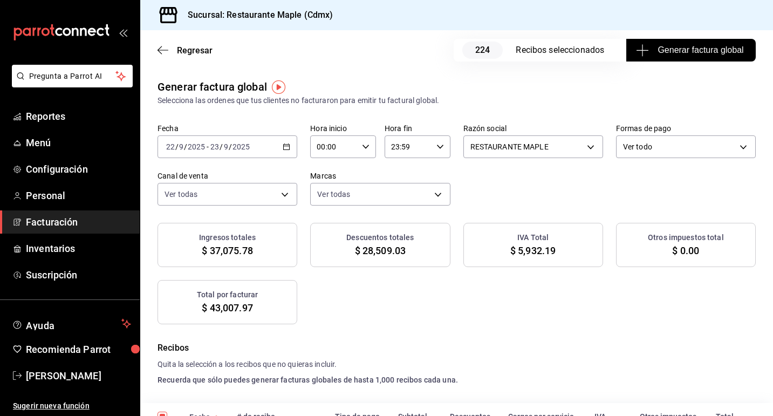
click at [290, 145] on icon "button" at bounding box center [287, 147] width 8 height 8
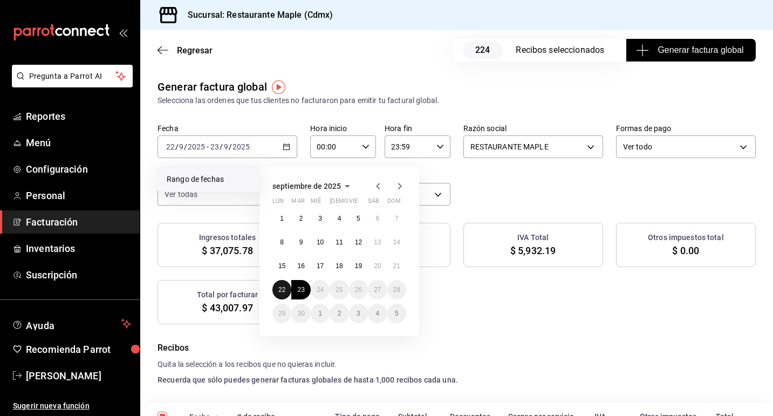
click at [282, 290] on abbr "22" at bounding box center [281, 290] width 7 height 8
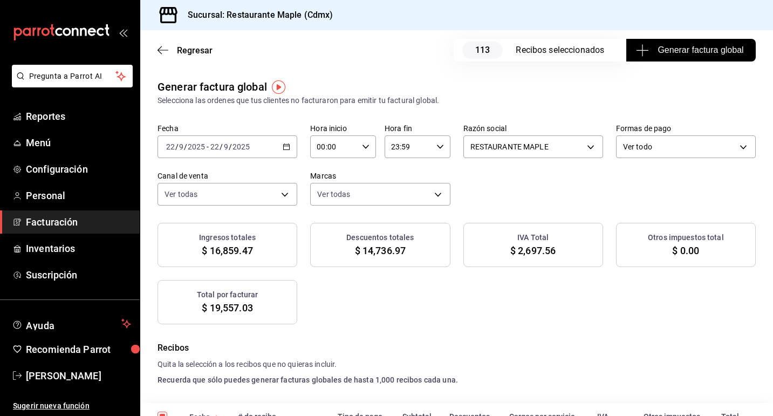
click at [287, 142] on div "[DATE] [DATE] - [DATE] [DATE]" at bounding box center [228, 146] width 140 height 23
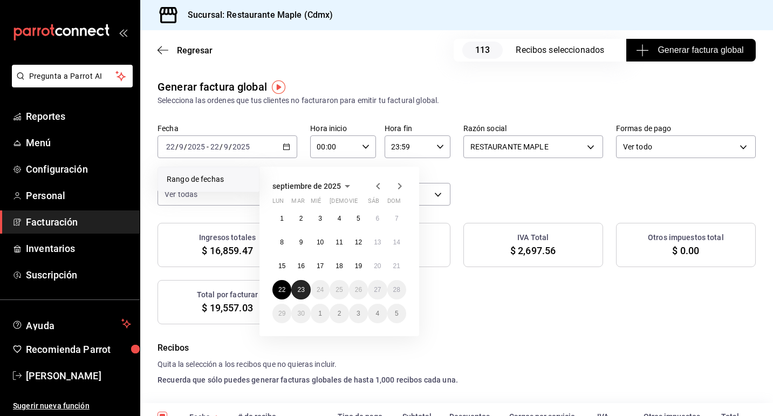
click at [302, 287] on abbr "23" at bounding box center [300, 290] width 7 height 8
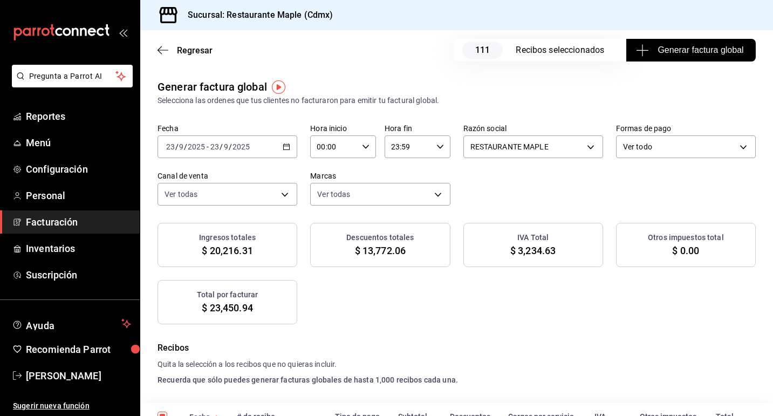
click at [286, 147] on icon "button" at bounding box center [287, 147] width 8 height 8
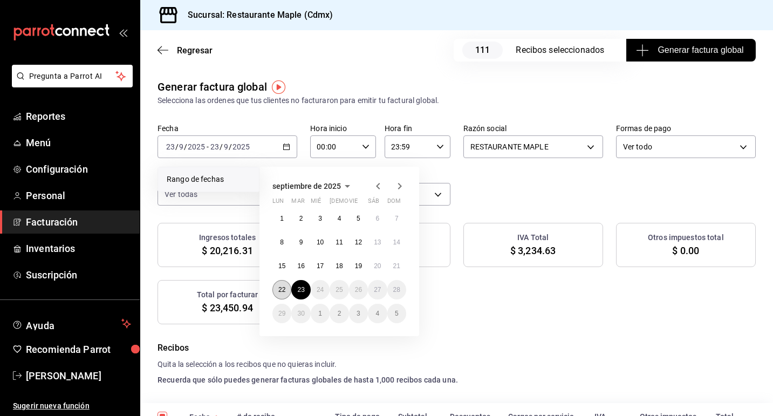
click at [278, 288] on button "22" at bounding box center [281, 289] width 19 height 19
click at [298, 288] on abbr "23" at bounding box center [300, 290] width 7 height 8
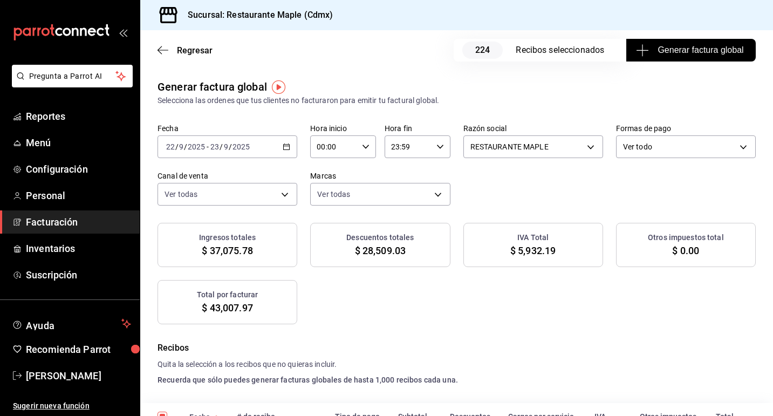
click at [286, 146] on icon "button" at bounding box center [287, 147] width 8 height 8
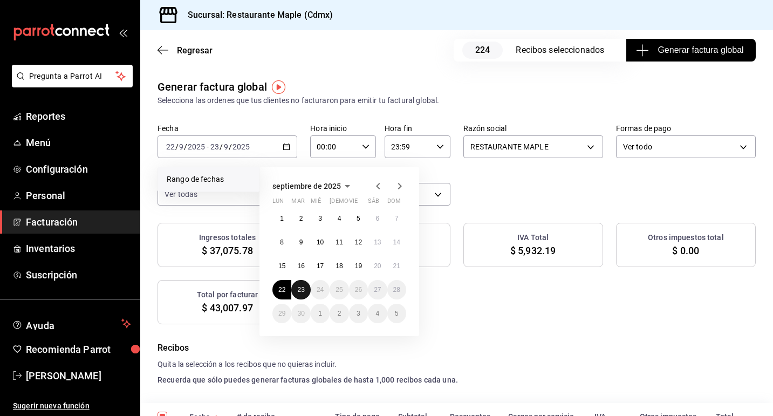
click at [304, 294] on button "23" at bounding box center [300, 289] width 19 height 19
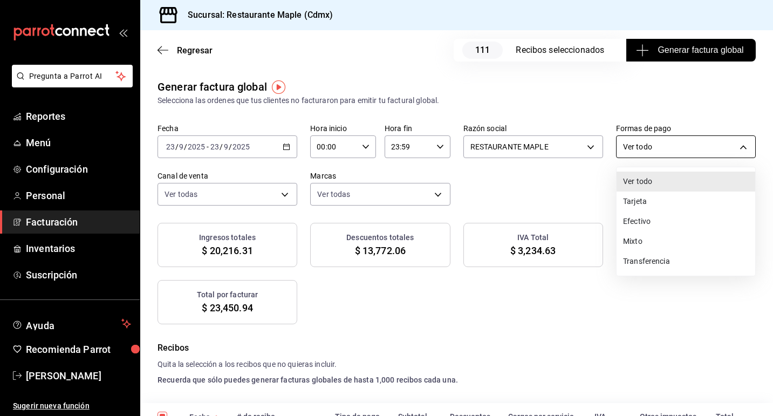
click at [630, 147] on body "Pregunta a Parrot AI Reportes Menú Configuración Personal Facturación Inventari…" at bounding box center [386, 208] width 773 height 416
click at [630, 147] on div at bounding box center [386, 208] width 773 height 416
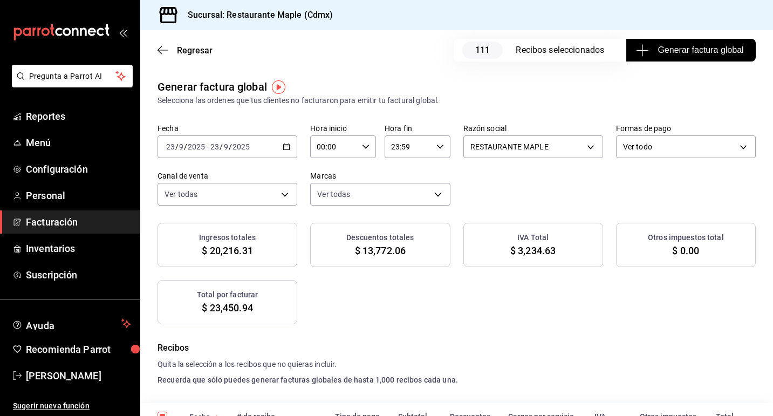
click at [292, 147] on div "[DATE] [DATE] - [DATE] [DATE]" at bounding box center [228, 146] width 140 height 23
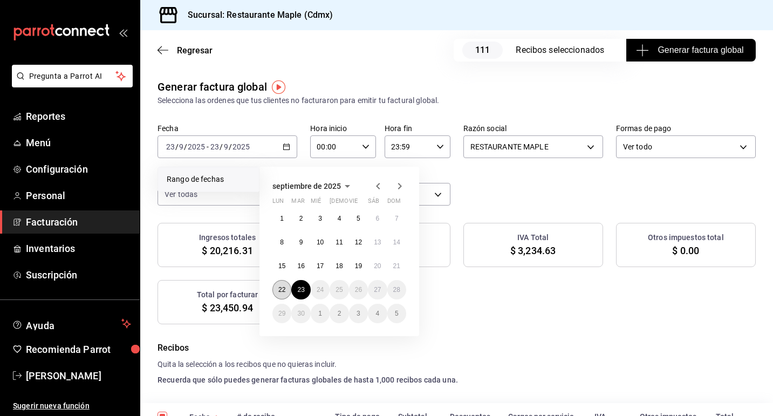
click at [282, 294] on button "22" at bounding box center [281, 289] width 19 height 19
click at [297, 290] on button "23" at bounding box center [300, 289] width 19 height 19
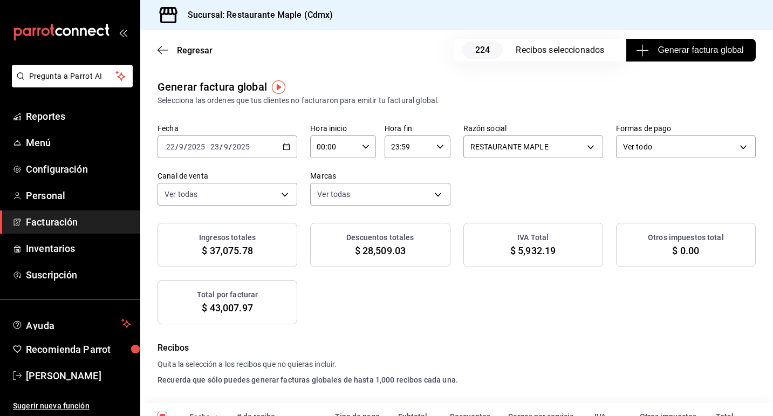
click at [658, 50] on span "Generar factura global" at bounding box center [690, 50] width 105 height 13
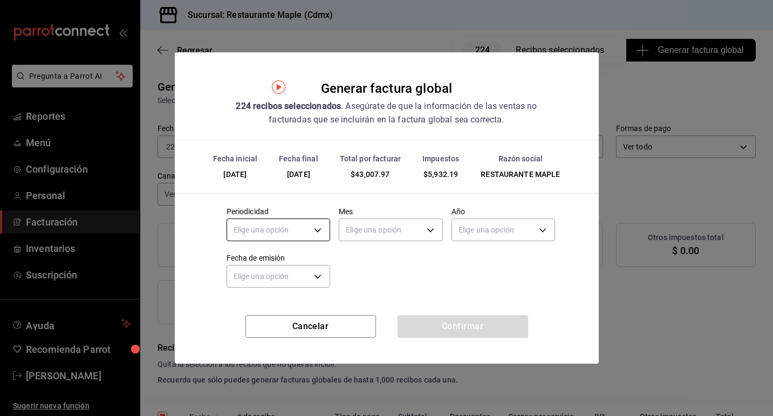
click at [312, 231] on body "Pregunta a Parrot AI Reportes Menú Configuración Personal Facturación Inventari…" at bounding box center [386, 208] width 773 height 416
click at [386, 233] on div at bounding box center [386, 208] width 773 height 416
click at [386, 233] on body "Pregunta a Parrot AI Reportes Menú Configuración Personal Facturación Inventari…" at bounding box center [386, 208] width 773 height 416
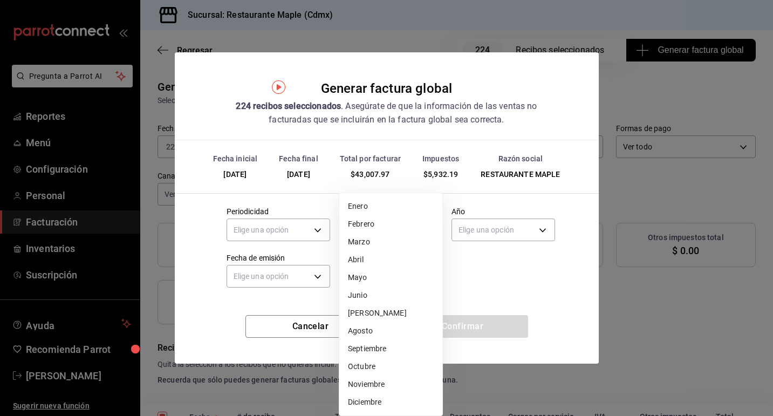
click at [483, 278] on div at bounding box center [386, 208] width 773 height 416
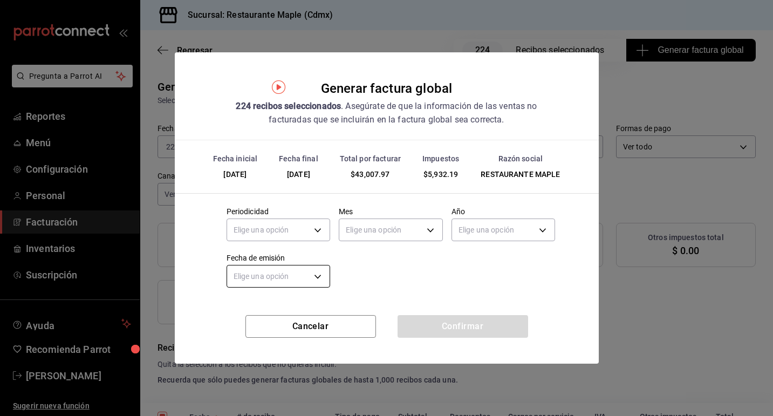
click at [301, 282] on body "Pregunta a Parrot AI Reportes Menú Configuración Personal Facturación Inventari…" at bounding box center [386, 208] width 773 height 416
click at [385, 285] on div at bounding box center [386, 208] width 773 height 416
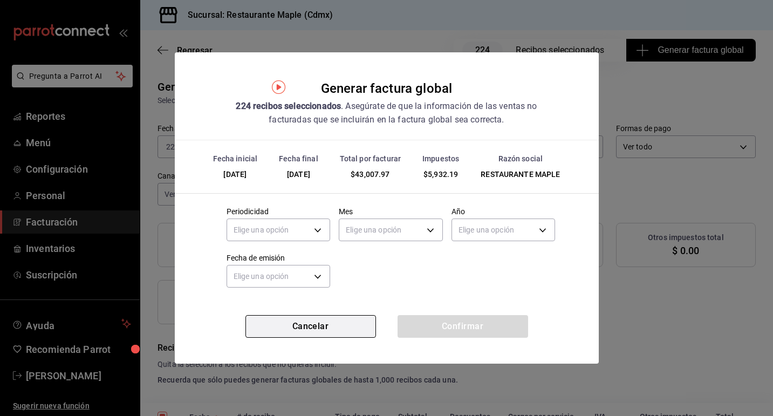
click at [347, 325] on button "Cancelar" at bounding box center [310, 326] width 131 height 23
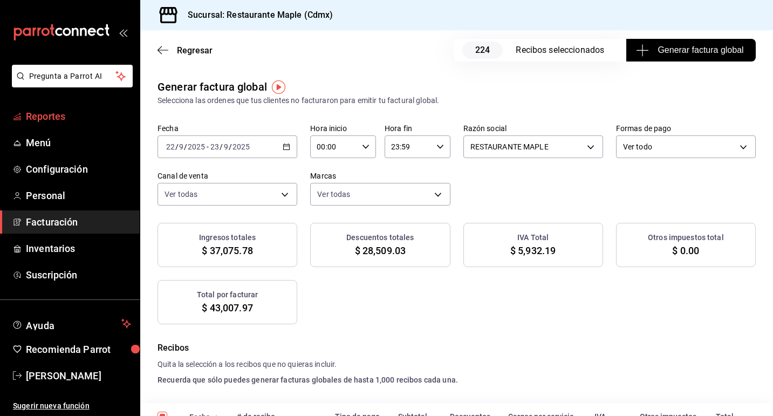
click at [49, 121] on span "Reportes" at bounding box center [78, 116] width 105 height 15
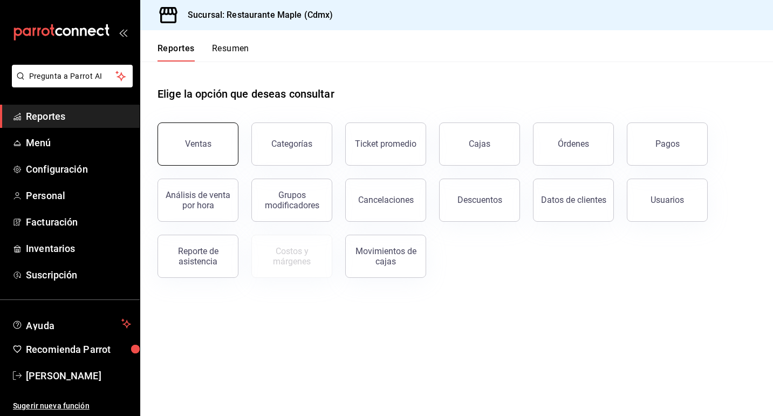
click at [192, 134] on button "Ventas" at bounding box center [198, 143] width 81 height 43
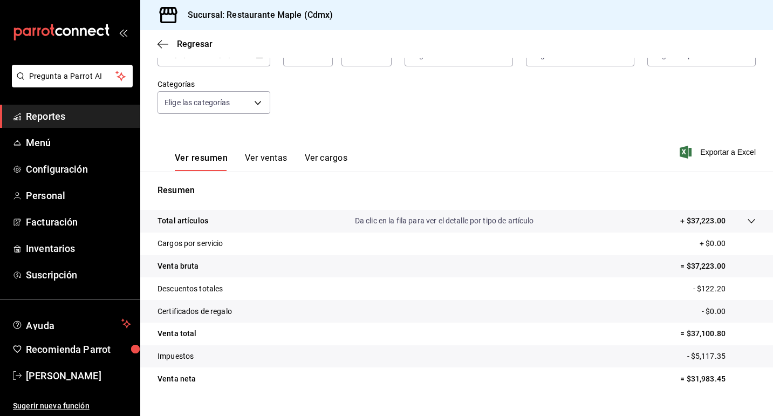
scroll to position [101, 0]
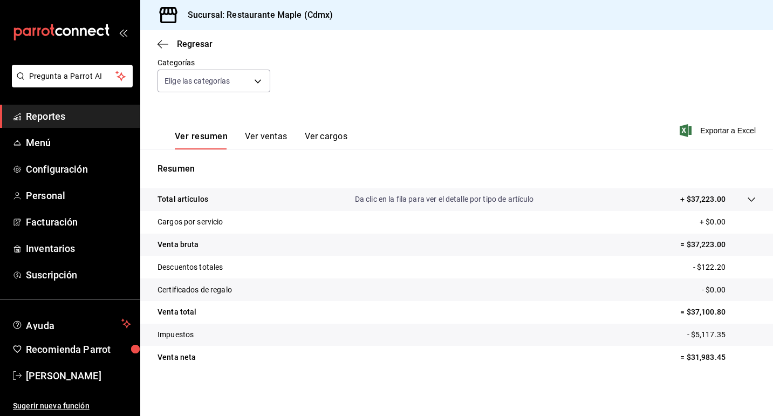
click at [263, 136] on button "Ver ventas" at bounding box center [266, 140] width 43 height 18
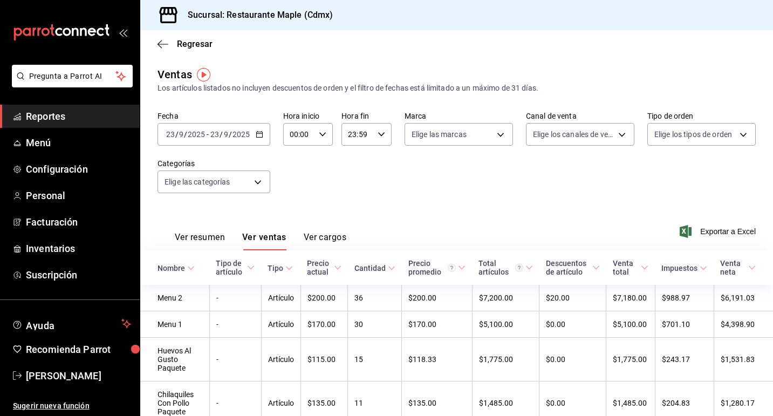
click at [194, 50] on div "Regresar" at bounding box center [456, 44] width 633 height 28
click at [187, 45] on span "Regresar" at bounding box center [195, 44] width 36 height 10
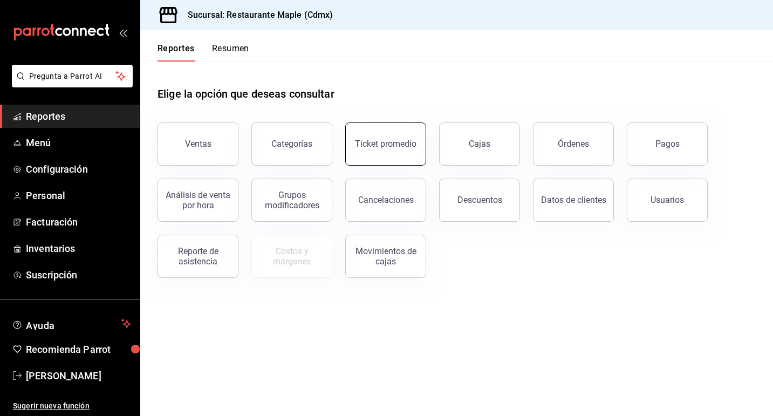
click at [402, 141] on div "Ticket promedio" at bounding box center [386, 144] width 62 height 10
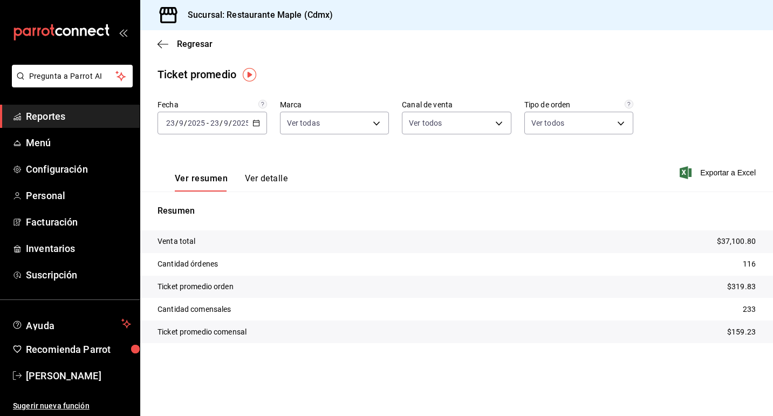
click at [256, 124] on icon "button" at bounding box center [256, 123] width 8 height 8
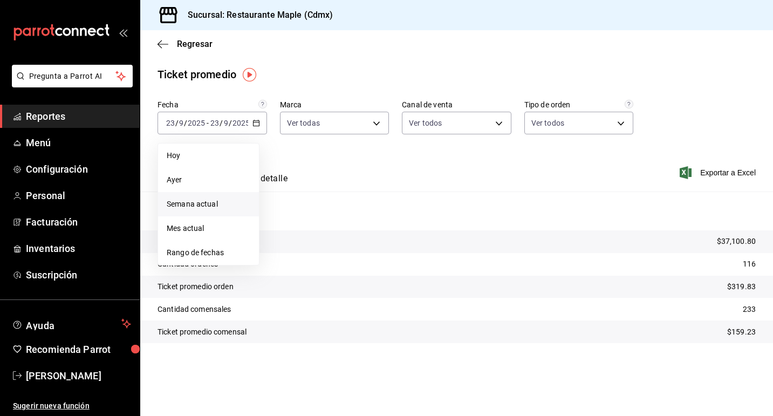
click at [211, 203] on span "Semana actual" at bounding box center [209, 204] width 84 height 11
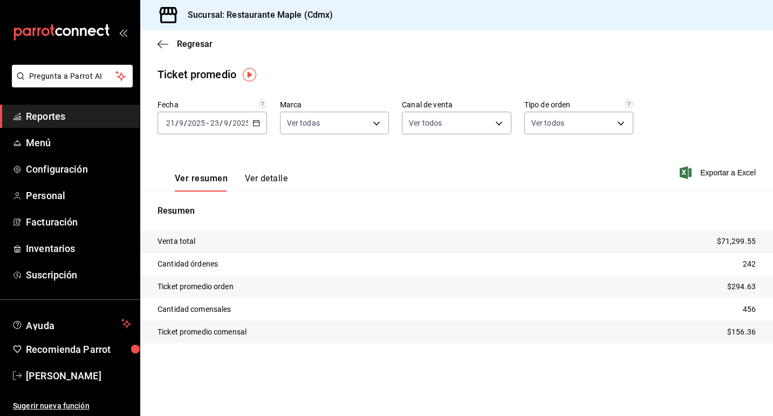
click at [255, 122] on icon "button" at bounding box center [256, 123] width 8 height 8
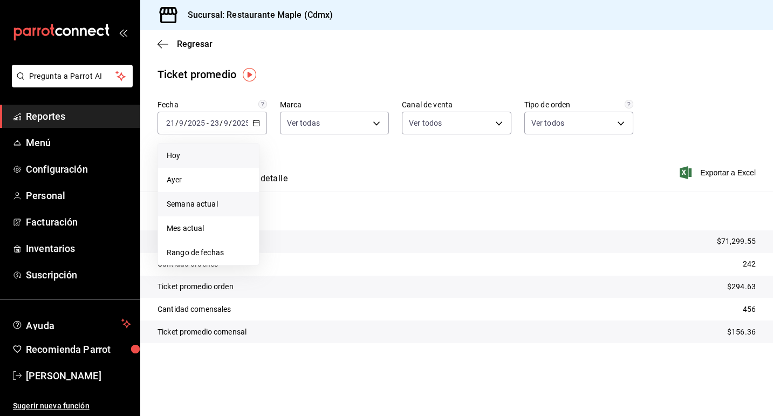
click at [234, 162] on li "Hoy" at bounding box center [208, 156] width 101 height 24
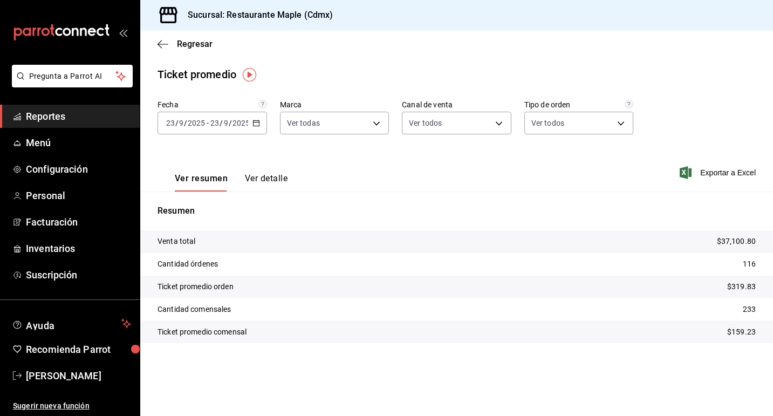
click at [230, 124] on span "/" at bounding box center [230, 123] width 3 height 9
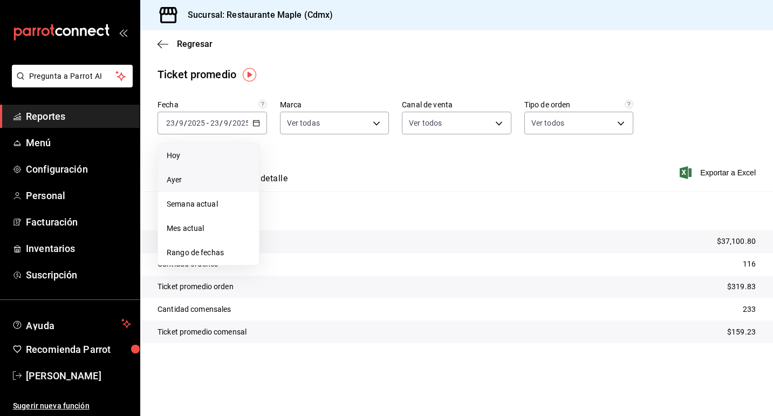
click at [215, 177] on span "Ayer" at bounding box center [209, 179] width 84 height 11
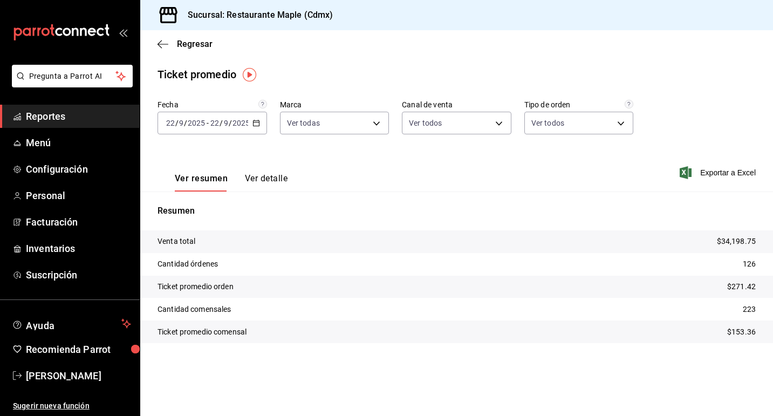
click at [255, 124] on icon "button" at bounding box center [256, 123] width 8 height 8
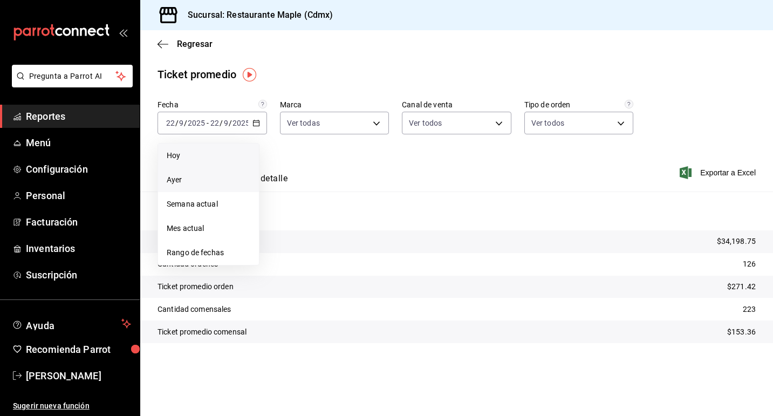
click at [234, 158] on span "Hoy" at bounding box center [209, 155] width 84 height 11
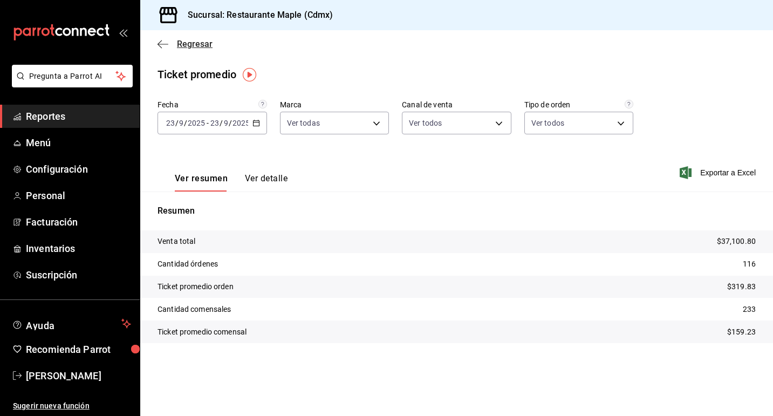
click at [203, 41] on span "Regresar" at bounding box center [195, 44] width 36 height 10
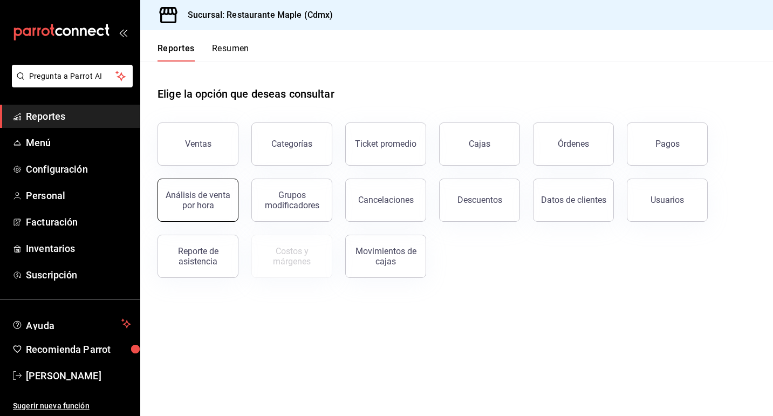
click at [223, 197] on div "Análisis de venta por hora" at bounding box center [198, 200] width 67 height 21
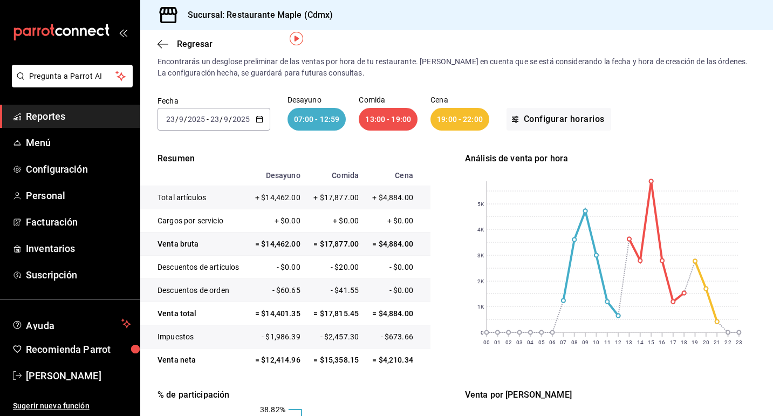
scroll to position [36, 0]
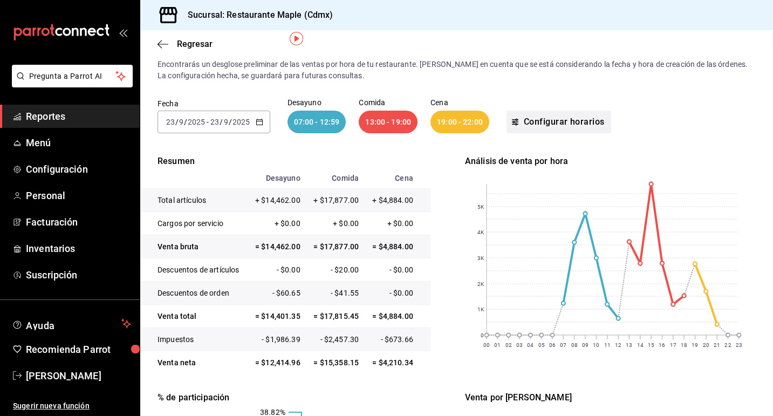
click at [546, 121] on button "Configurar horarios" at bounding box center [559, 122] width 105 height 23
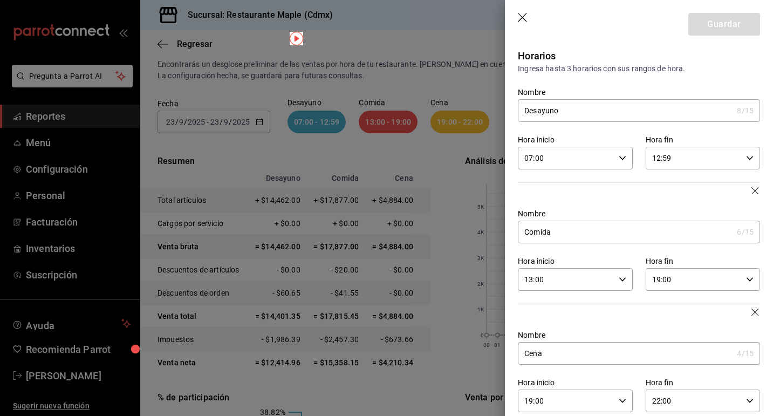
click at [748, 278] on icon "button" at bounding box center [750, 280] width 8 height 8
click at [684, 326] on span "18" at bounding box center [674, 324] width 40 height 9
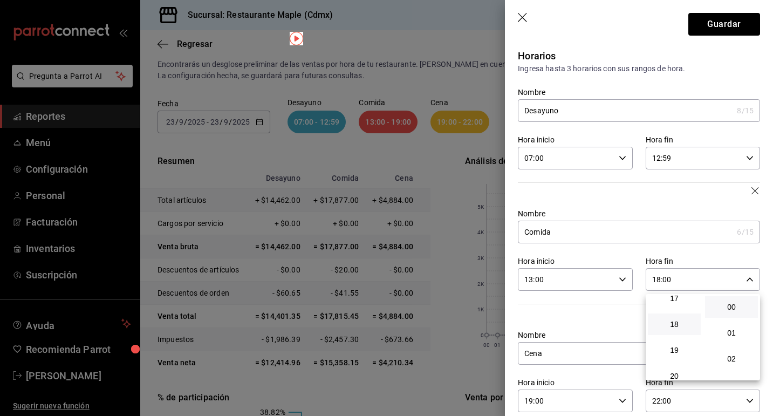
click at [733, 31] on div at bounding box center [386, 208] width 773 height 416
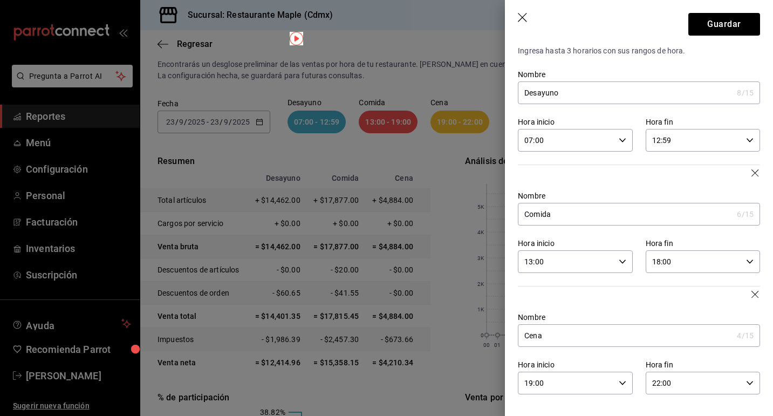
click at [526, 19] on icon "button" at bounding box center [523, 18] width 11 height 11
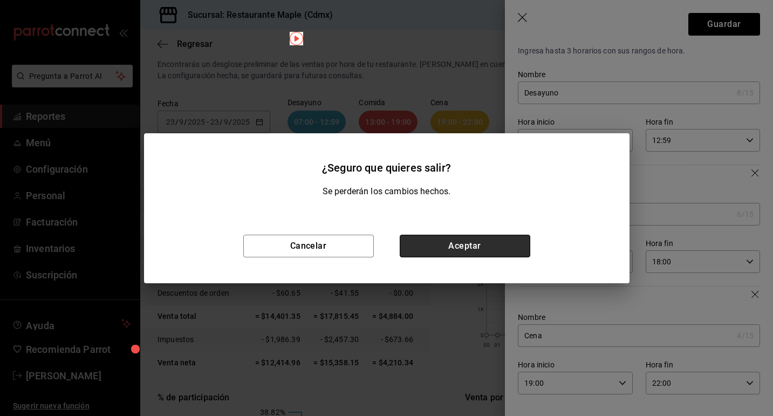
click at [423, 251] on button "Aceptar" at bounding box center [465, 246] width 131 height 23
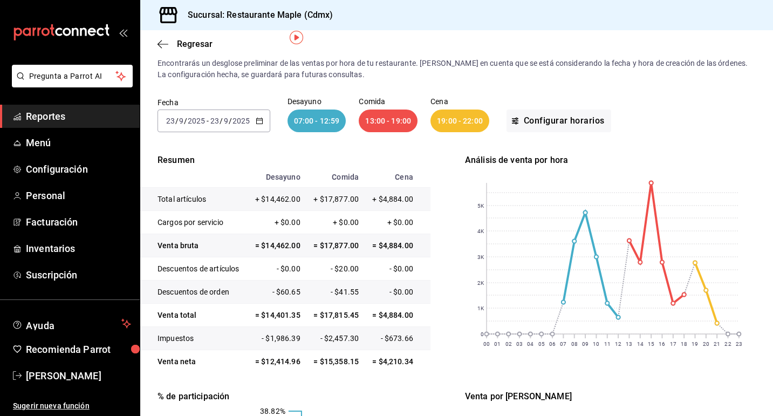
scroll to position [27, 0]
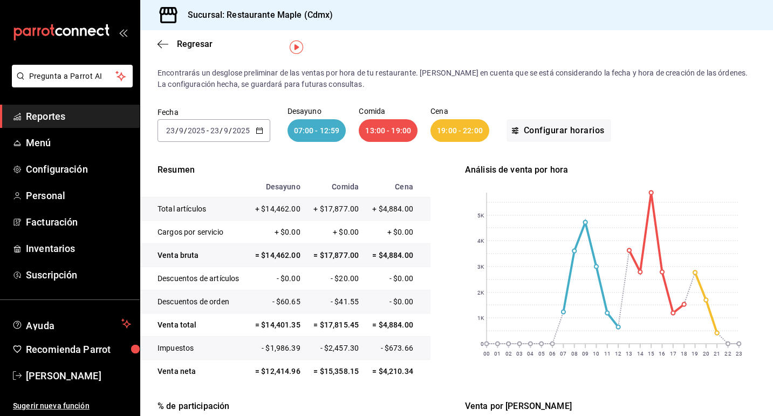
click at [256, 132] on \(Stroke\) "button" at bounding box center [259, 131] width 6 height 6
click at [227, 208] on span "Semana actual" at bounding box center [209, 211] width 84 height 11
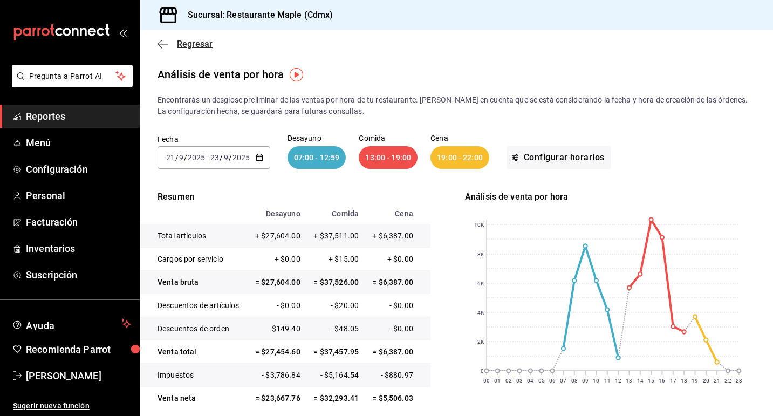
click at [164, 43] on icon "button" at bounding box center [163, 44] width 11 height 10
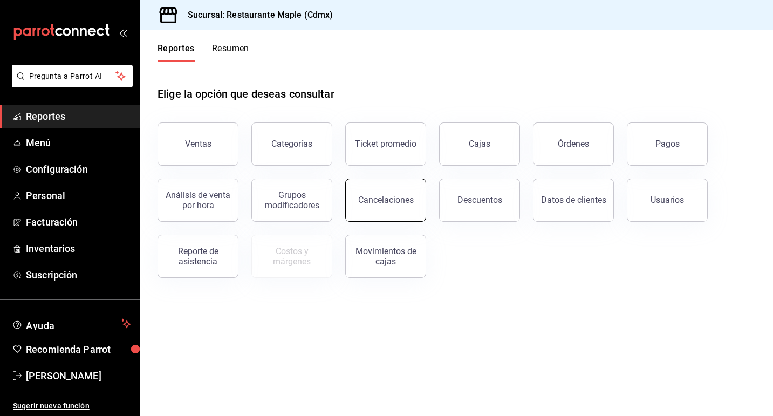
click at [358, 193] on button "Cancelaciones" at bounding box center [385, 200] width 81 height 43
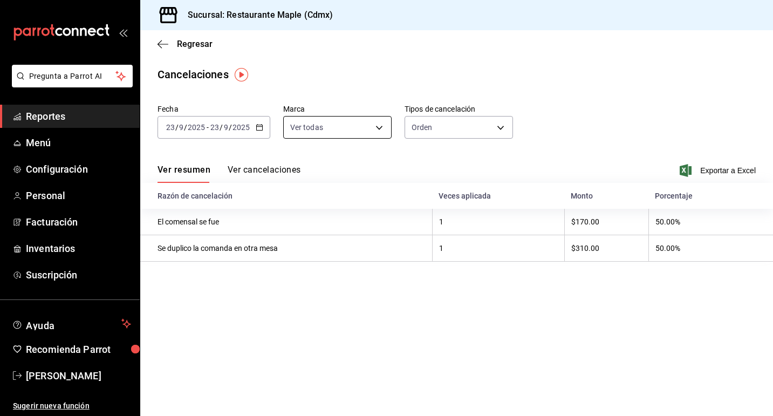
click at [367, 132] on body "Pregunta a Parrot AI Reportes Menú Configuración Personal Facturación Inventari…" at bounding box center [386, 208] width 773 height 416
click at [426, 123] on div at bounding box center [386, 208] width 773 height 416
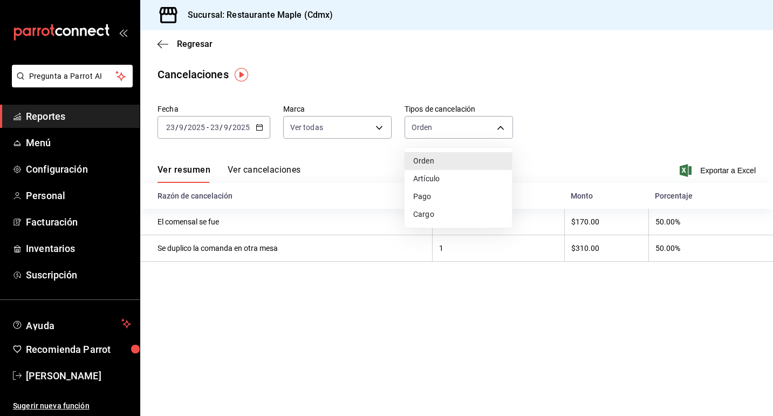
click at [426, 123] on body "Pregunta a Parrot AI Reportes Menú Configuración Personal Facturación Inventari…" at bounding box center [386, 208] width 773 height 416
click at [436, 184] on li "Artículo" at bounding box center [458, 179] width 107 height 18
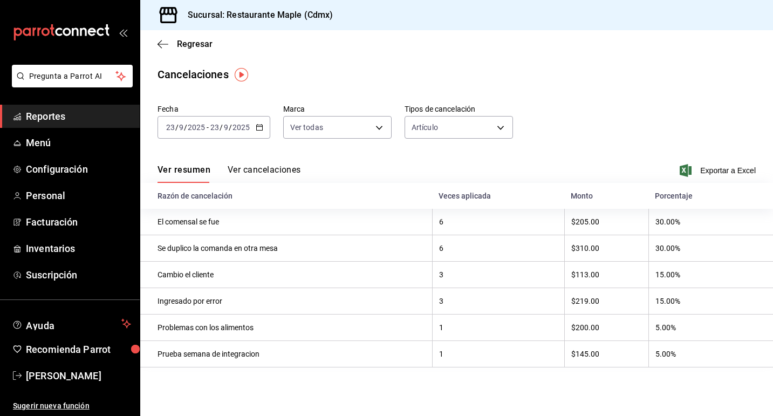
click at [262, 128] on \(Stroke\) "button" at bounding box center [259, 128] width 6 height 6
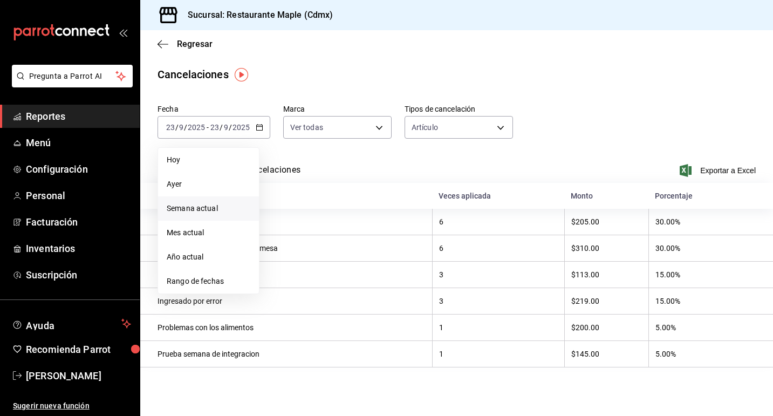
click at [232, 203] on span "Semana actual" at bounding box center [209, 208] width 84 height 11
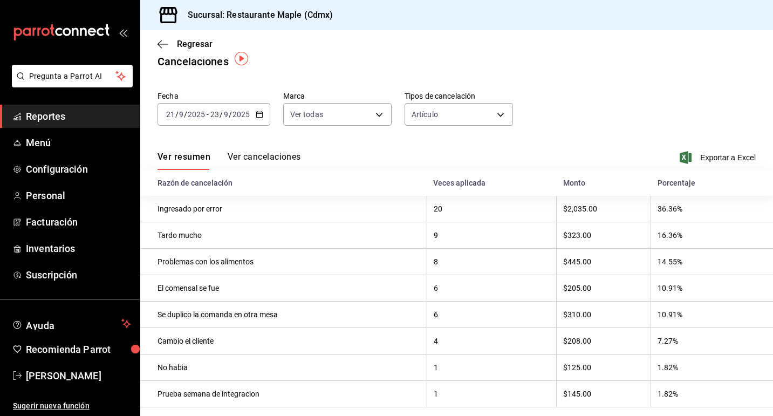
scroll to position [19, 0]
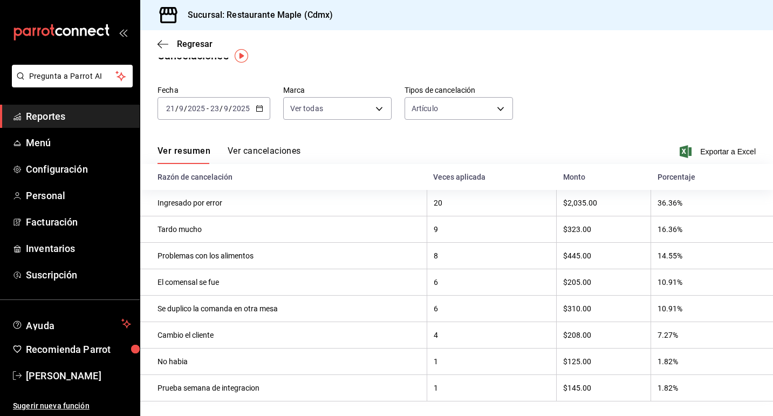
click at [252, 106] on div "[DATE] [DATE] - [DATE] [DATE]" at bounding box center [214, 108] width 113 height 23
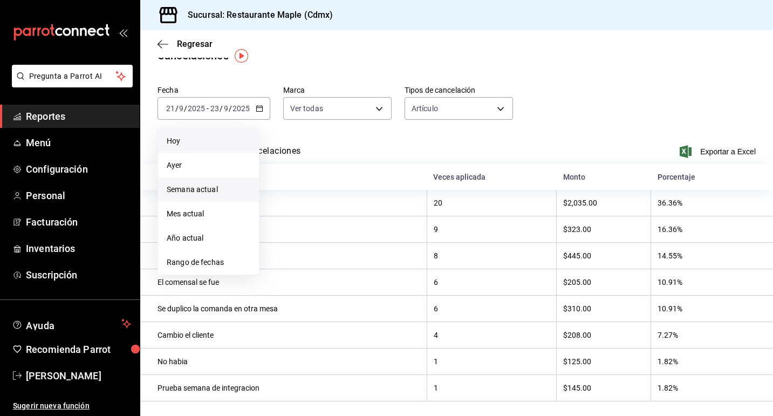
click at [220, 148] on li "Hoy" at bounding box center [208, 141] width 101 height 24
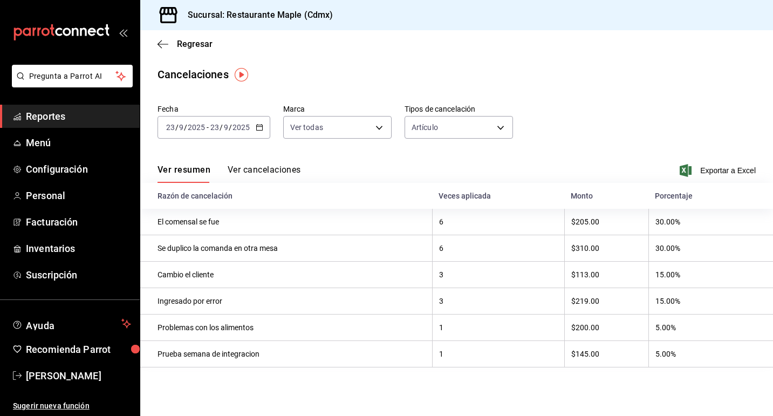
click at [267, 163] on div "Ver resumen Ver cancelaciones Exportar a Excel" at bounding box center [456, 167] width 633 height 31
click at [267, 167] on button "Ver cancelaciones" at bounding box center [264, 174] width 73 height 18
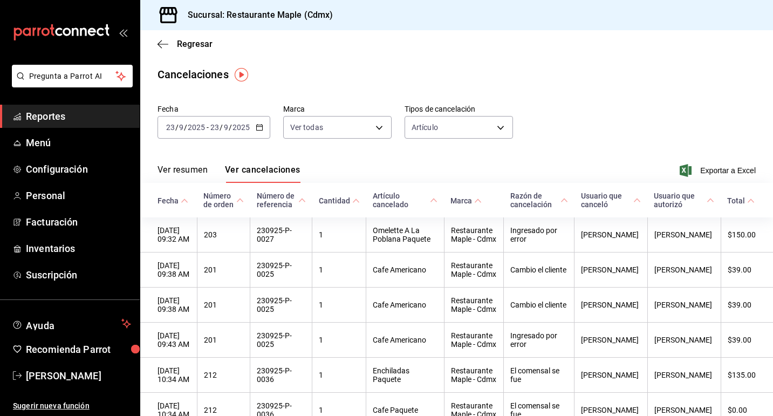
click at [181, 49] on div "Regresar" at bounding box center [456, 44] width 633 height 28
click at [165, 39] on icon "button" at bounding box center [163, 44] width 11 height 10
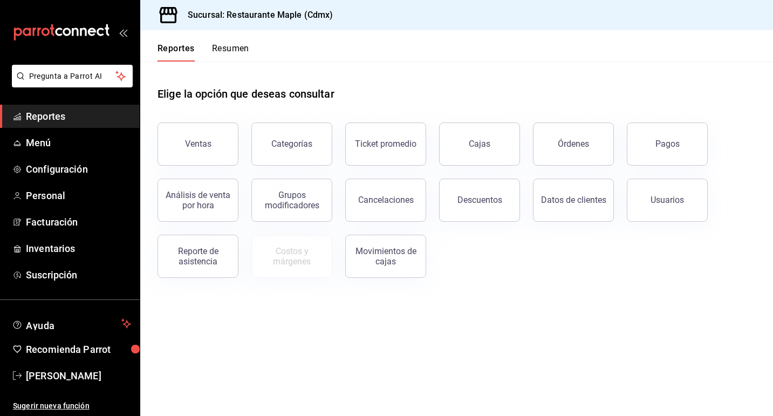
click at [61, 114] on span "Reportes" at bounding box center [78, 116] width 105 height 15
click at [228, 46] on button "Resumen" at bounding box center [230, 52] width 37 height 18
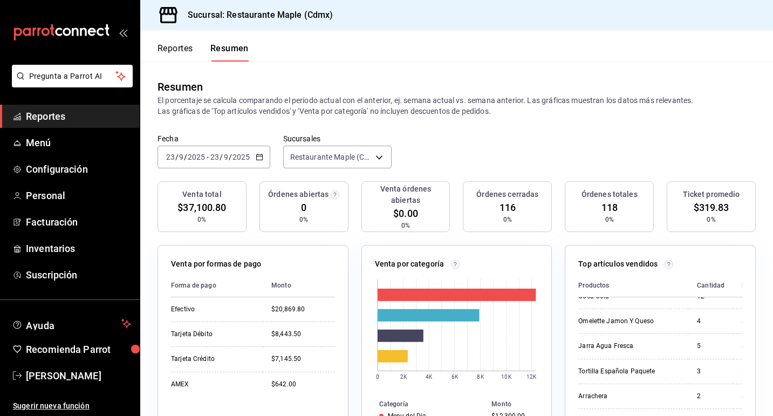
click at [261, 159] on icon "button" at bounding box center [260, 157] width 8 height 8
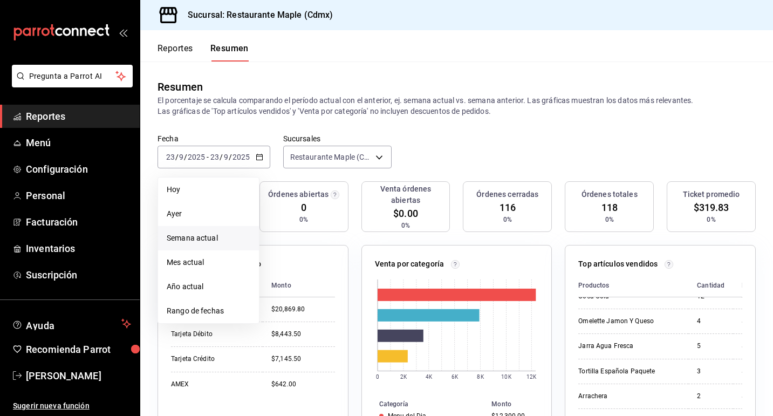
click at [223, 234] on span "Semana actual" at bounding box center [209, 238] width 84 height 11
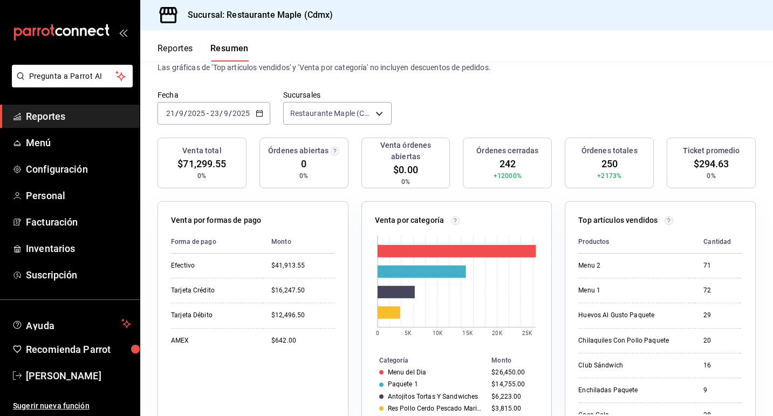
scroll to position [45, 0]
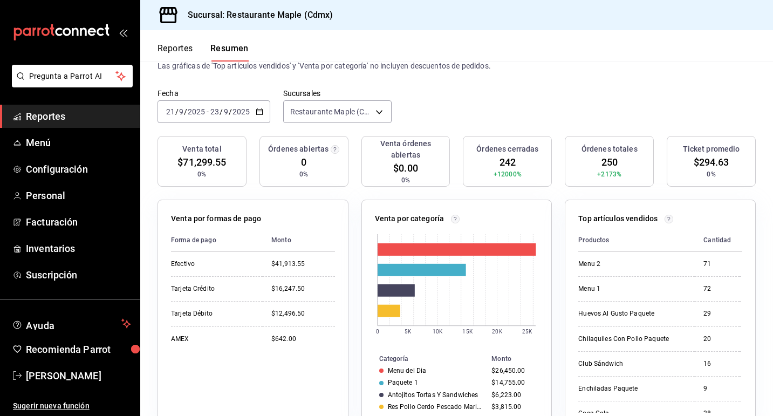
click at [79, 113] on span "Reportes" at bounding box center [78, 116] width 105 height 15
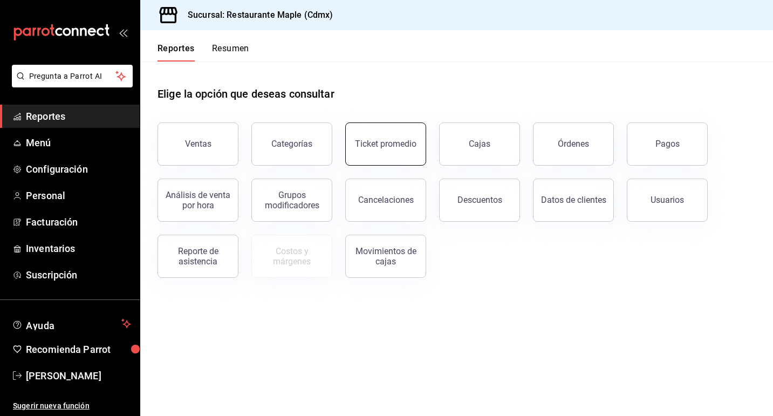
click at [368, 154] on button "Ticket promedio" at bounding box center [385, 143] width 81 height 43
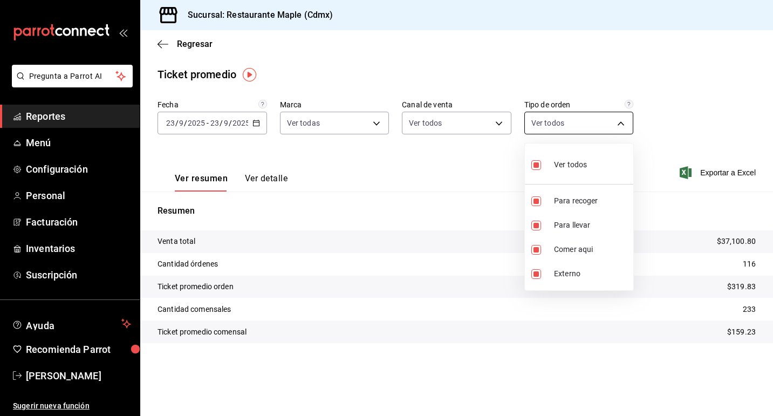
click at [533, 127] on body "Pregunta a Parrot AI Reportes Menú Configuración Personal Facturación Inventari…" at bounding box center [386, 208] width 773 height 416
click at [498, 125] on div at bounding box center [386, 208] width 773 height 416
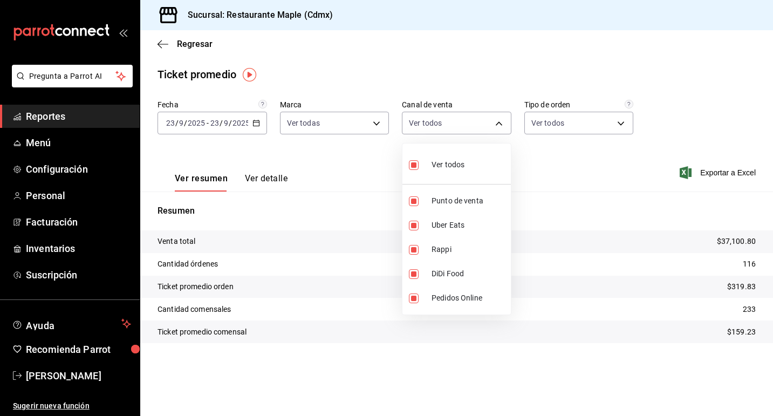
click at [498, 125] on body "Pregunta a Parrot AI Reportes Menú Configuración Personal Facturación Inventari…" at bounding box center [386, 208] width 773 height 416
click at [498, 125] on div at bounding box center [386, 208] width 773 height 416
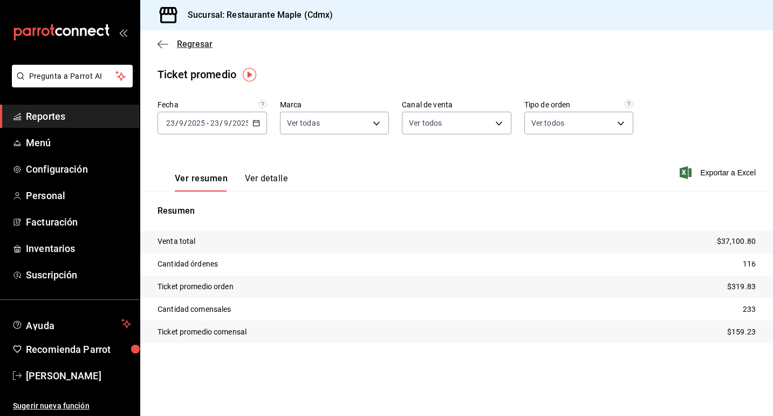
click at [162, 39] on icon "button" at bounding box center [163, 44] width 11 height 10
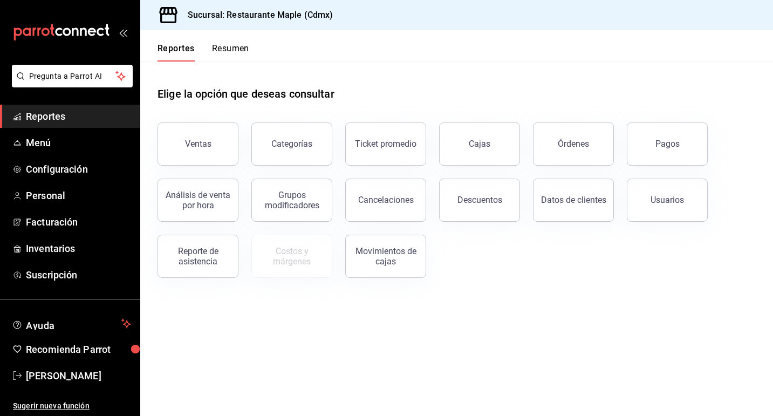
click at [229, 51] on button "Resumen" at bounding box center [230, 52] width 37 height 18
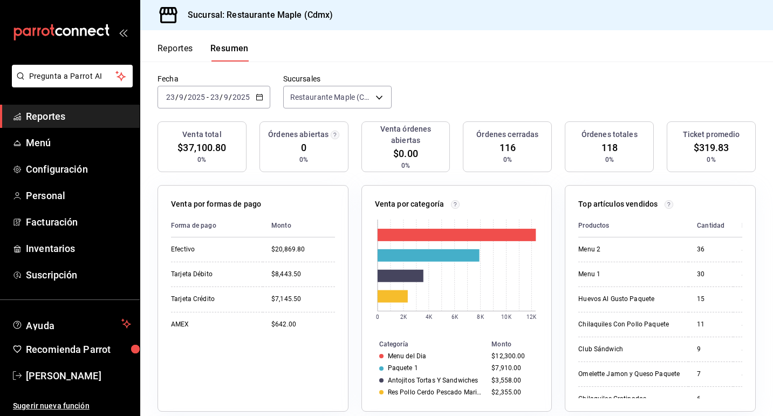
scroll to position [58, 0]
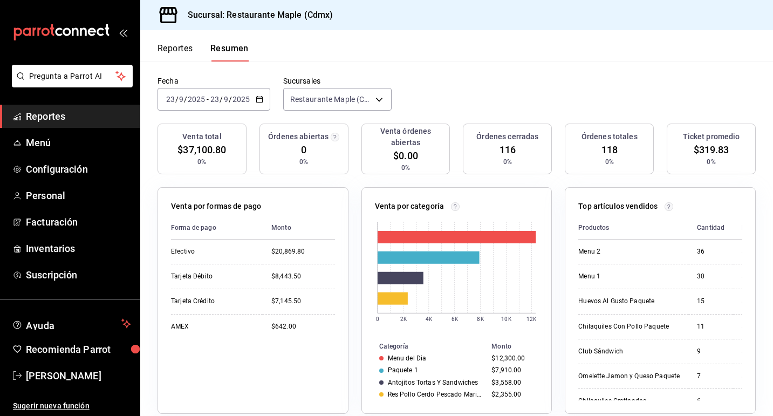
click at [262, 101] on icon "button" at bounding box center [260, 99] width 8 height 8
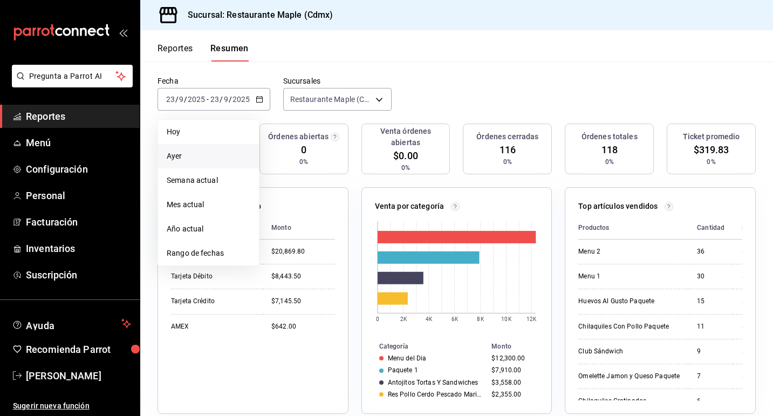
click at [207, 151] on span "Ayer" at bounding box center [209, 156] width 84 height 11
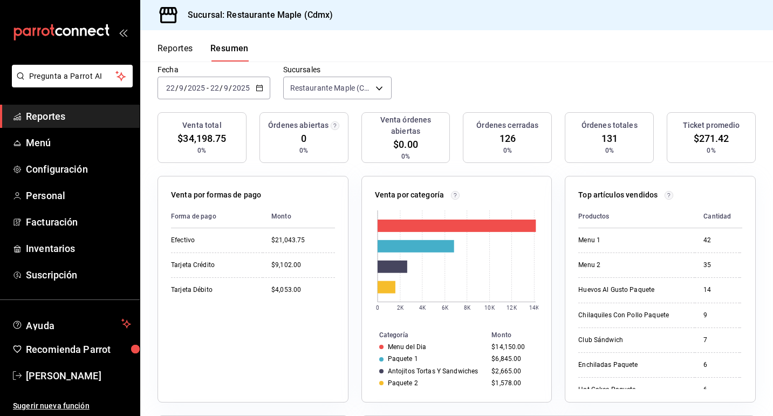
scroll to position [67, 0]
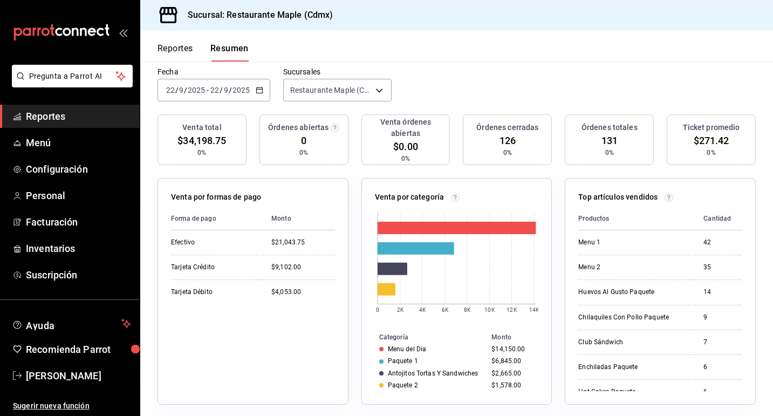
click at [258, 88] on icon "button" at bounding box center [260, 90] width 8 height 8
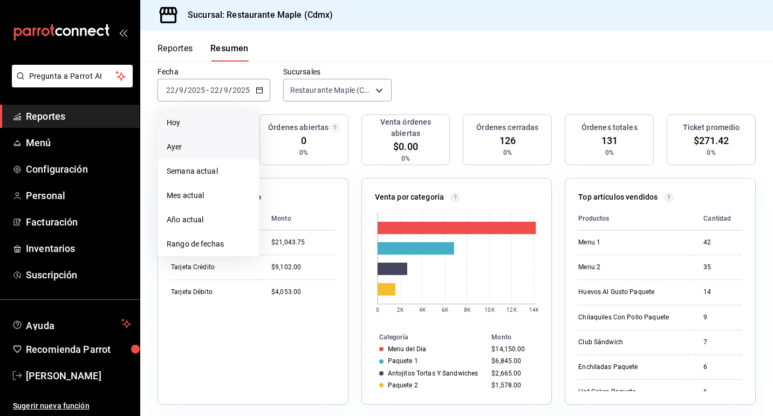
click at [225, 124] on span "Hoy" at bounding box center [209, 122] width 84 height 11
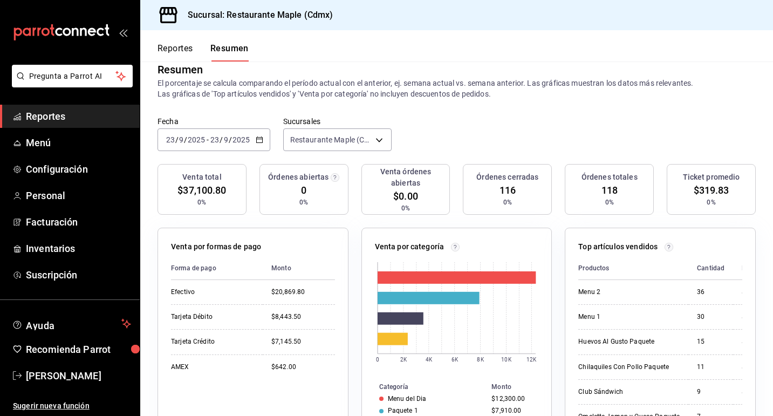
scroll to position [0, 0]
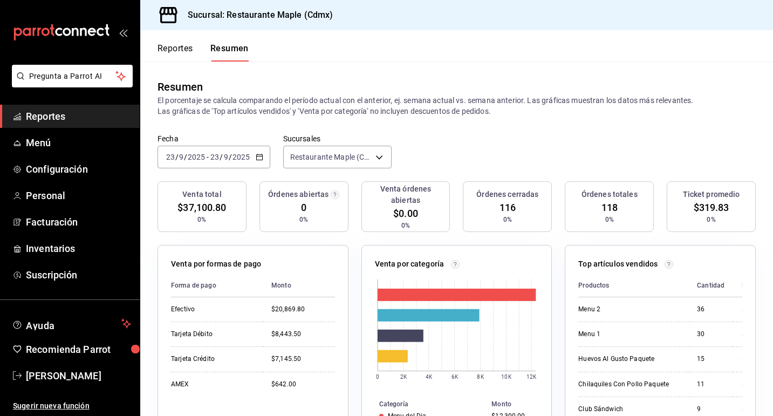
click at [256, 152] on div "[DATE] [DATE] - [DATE] [DATE]" at bounding box center [214, 157] width 113 height 23
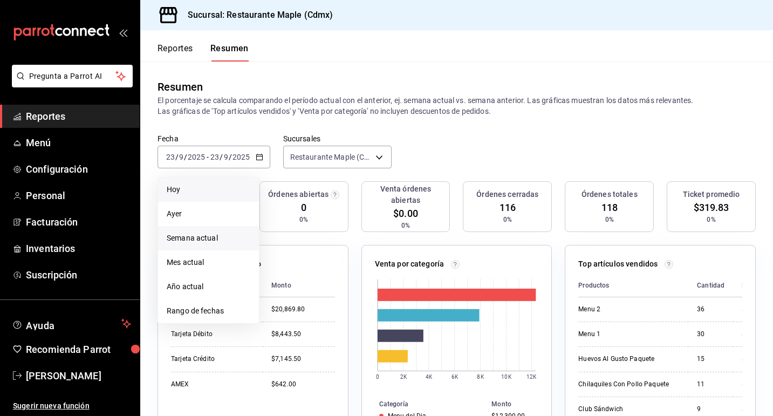
click at [222, 227] on li "Semana actual" at bounding box center [208, 238] width 101 height 24
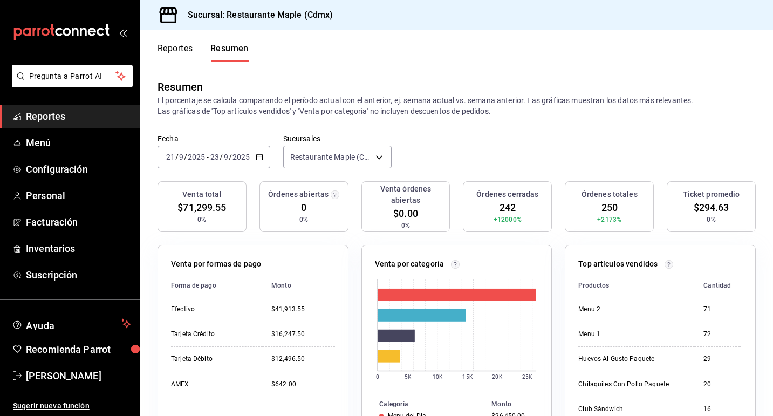
click at [233, 160] on input "2025" at bounding box center [241, 157] width 18 height 9
click at [269, 157] on div "[DATE] [DATE] - [DATE] [DATE]" at bounding box center [214, 157] width 113 height 23
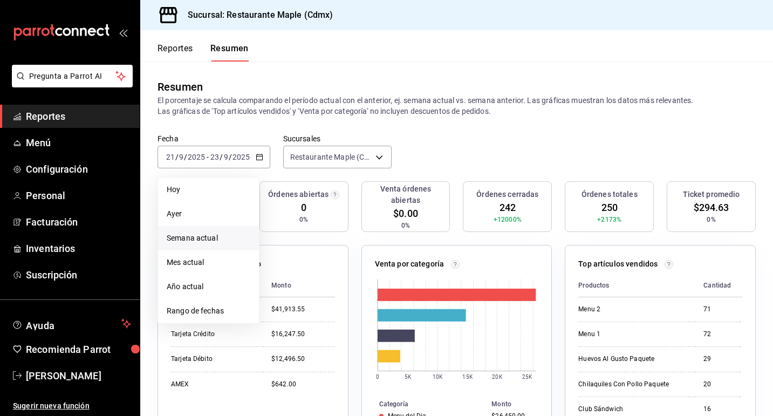
click at [266, 130] on div "Resumen El porcentaje se calcula comparando el período actual con el anterior, …" at bounding box center [456, 98] width 633 height 72
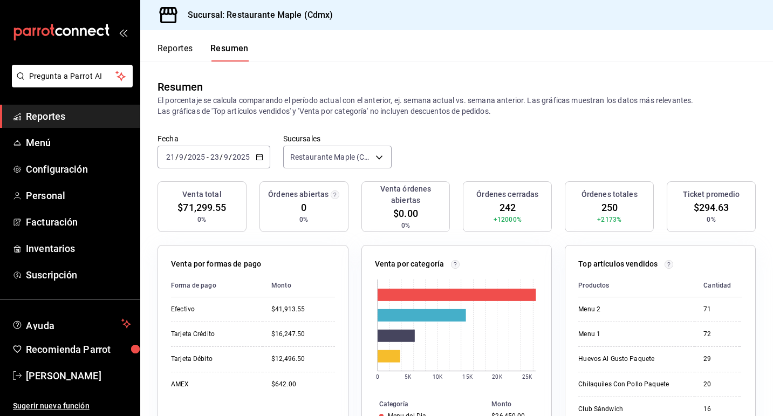
click at [177, 49] on button "Reportes" at bounding box center [176, 52] width 36 height 18
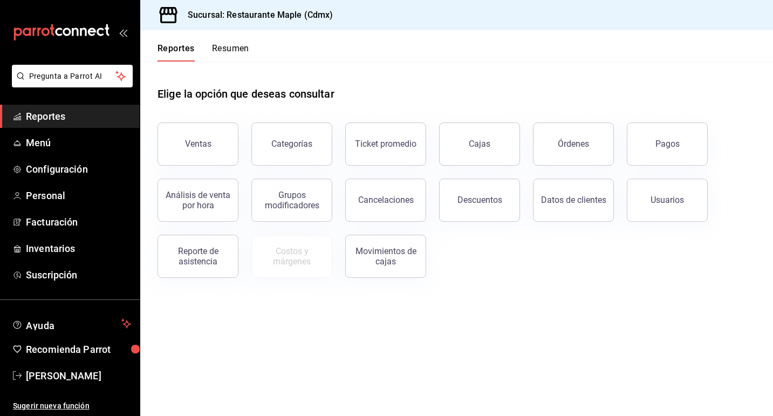
click at [63, 120] on span "Reportes" at bounding box center [78, 116] width 105 height 15
